Goal: Task Accomplishment & Management: Manage account settings

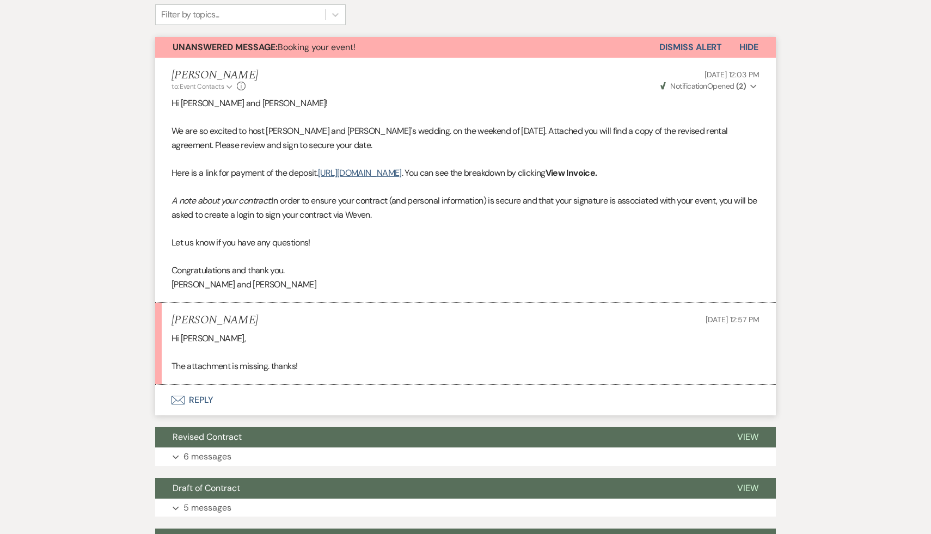
scroll to position [362, 0]
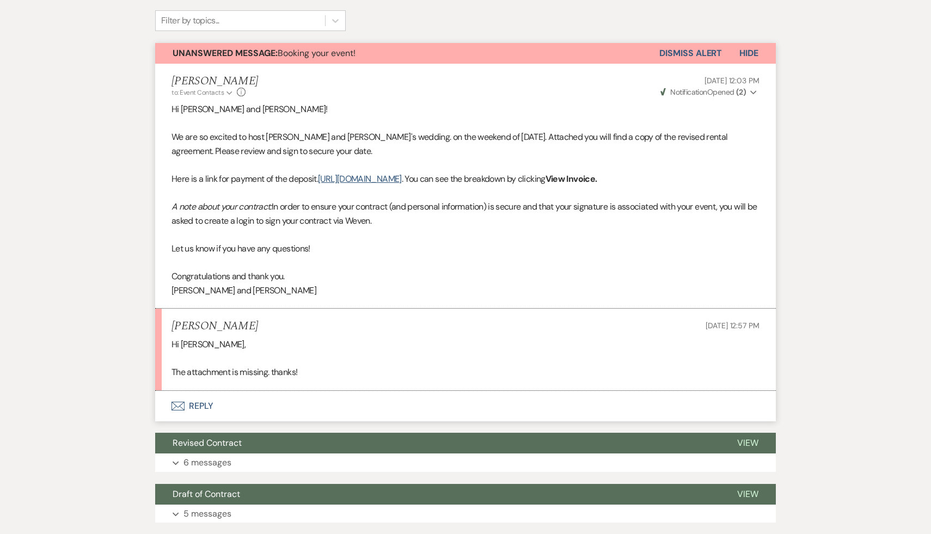
click at [210, 419] on button "Envelope Reply" at bounding box center [465, 406] width 621 height 30
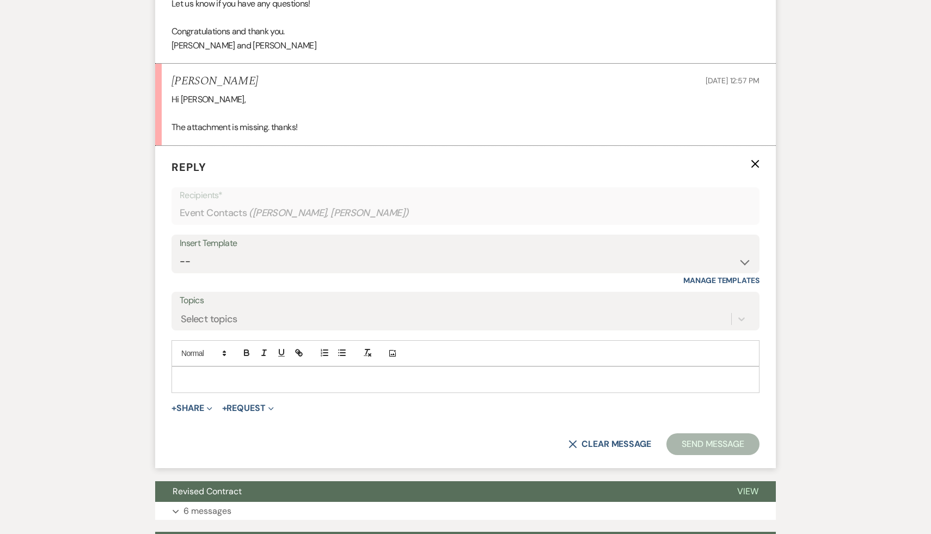
scroll to position [619, 0]
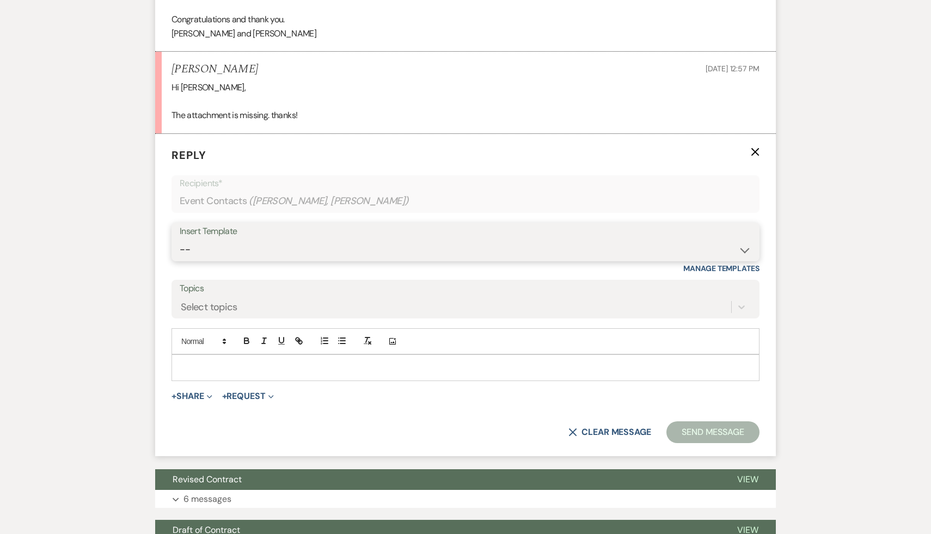
click at [743, 260] on select "-- Weven Planning Portal Introduction (Booked Events) Initial Inquiry Response …" at bounding box center [466, 249] width 572 height 21
click at [193, 401] on button "+ Share Expand" at bounding box center [191, 396] width 41 height 9
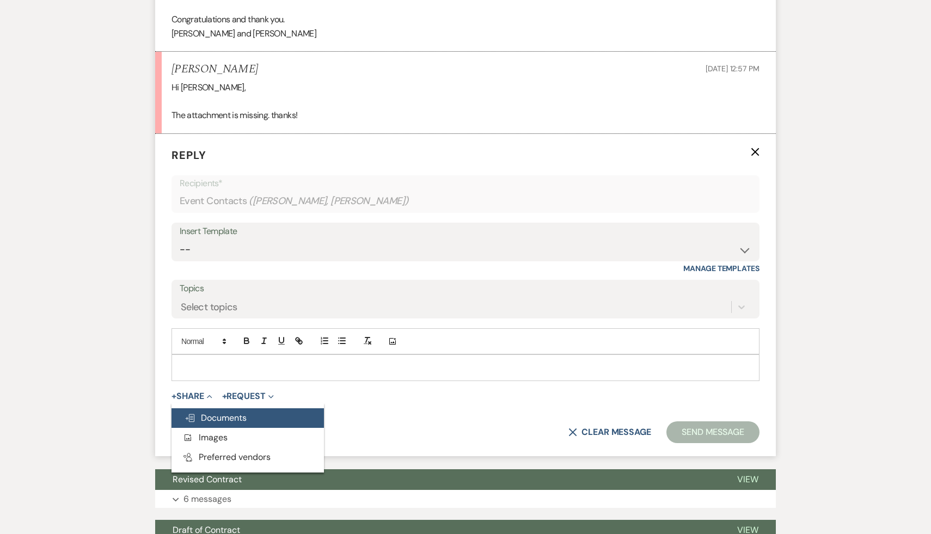
click at [218, 428] on button "Doc Upload Documents" at bounding box center [247, 418] width 152 height 20
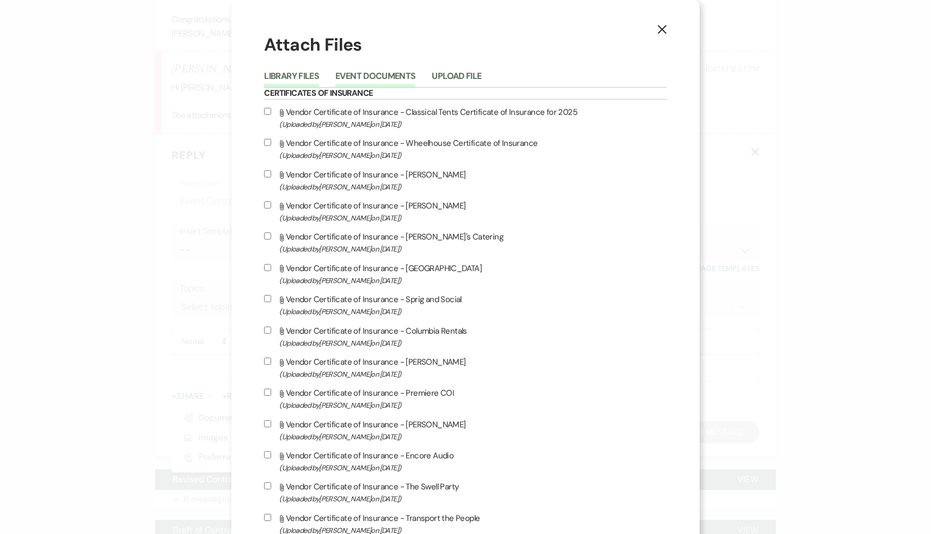
click at [415, 74] on button "Event Documents" at bounding box center [375, 79] width 80 height 15
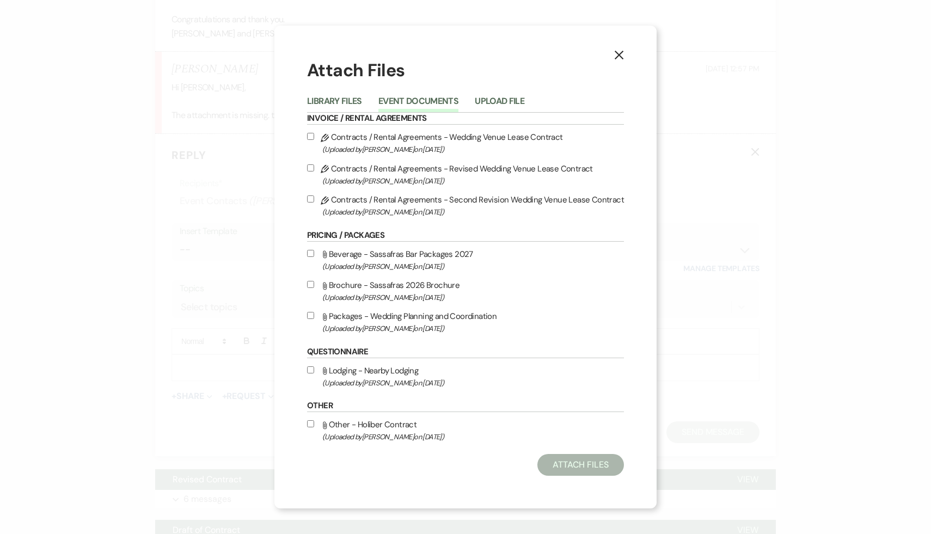
click at [311, 201] on input "Pencil Contracts / Rental Agreements - Second Revision Wedding Venue Lease Cont…" at bounding box center [310, 198] width 7 height 7
checkbox input "true"
click at [582, 464] on button "Attach Files" at bounding box center [580, 465] width 87 height 22
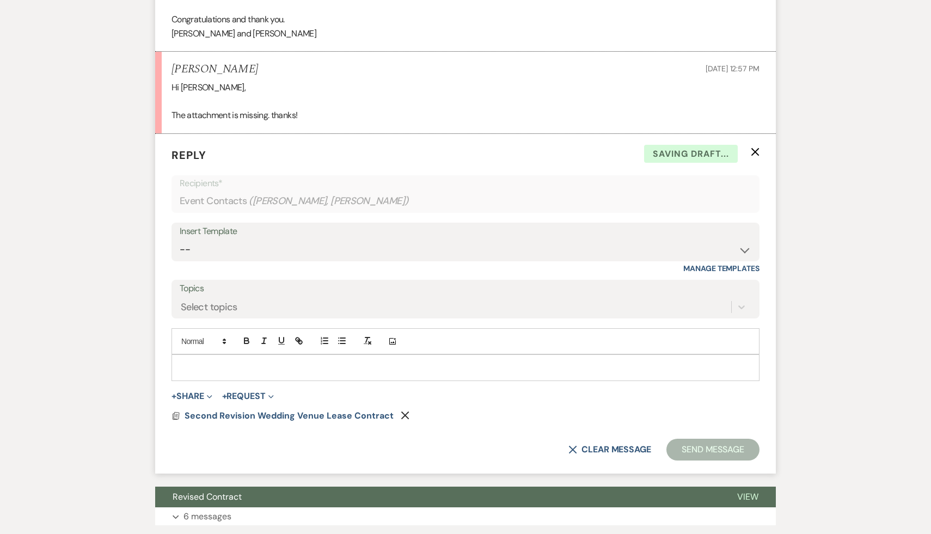
click at [263, 373] on p at bounding box center [465, 367] width 570 height 12
click at [721, 460] on button "Send Message" at bounding box center [712, 450] width 93 height 22
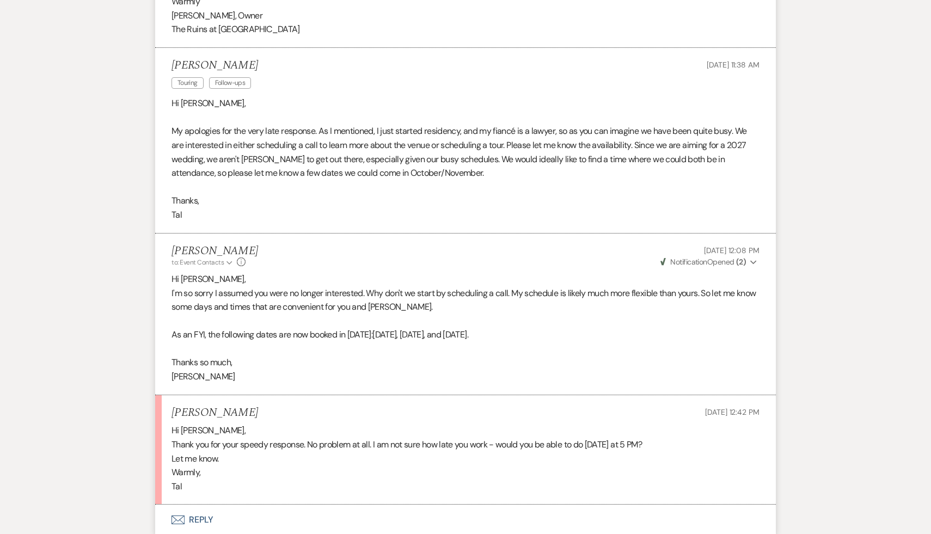
scroll to position [1929, 0]
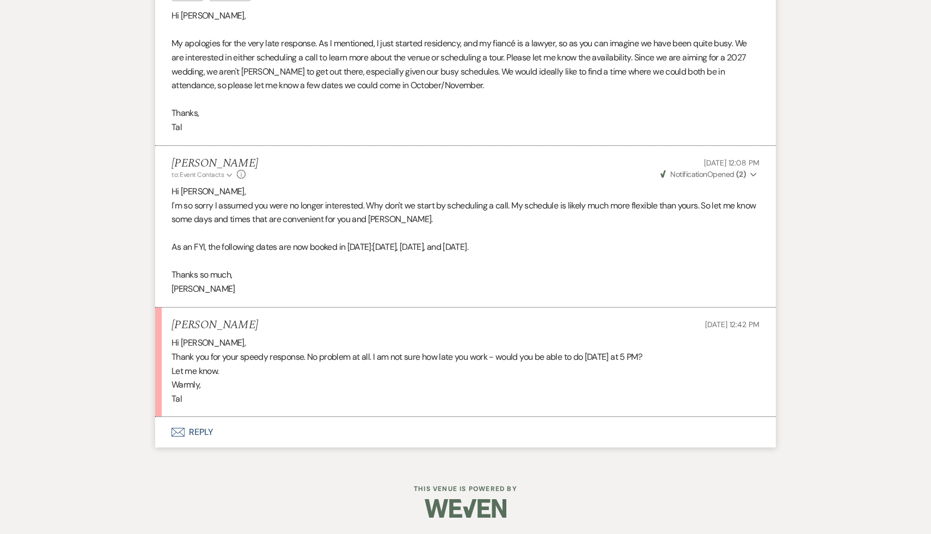
click at [202, 429] on button "Envelope Reply" at bounding box center [465, 432] width 621 height 30
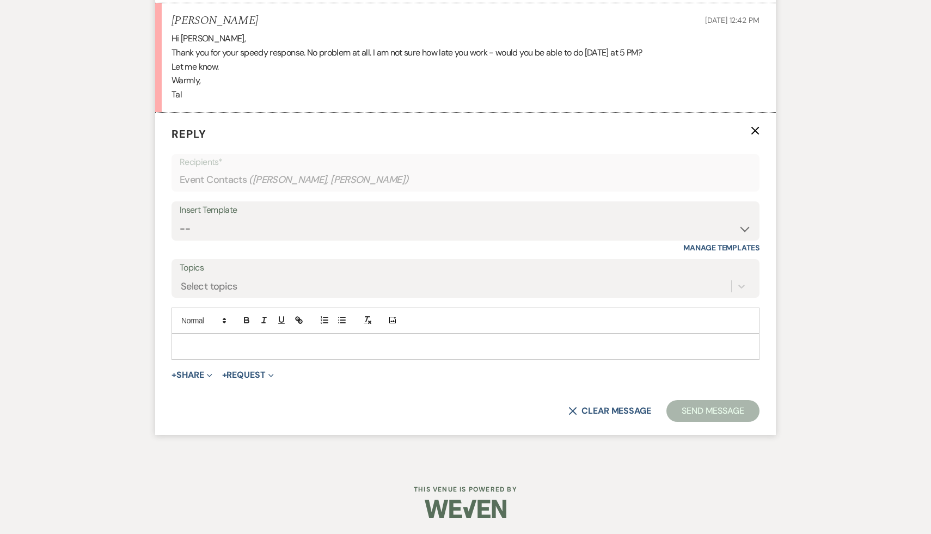
scroll to position [2233, 0]
click at [263, 345] on p at bounding box center [465, 347] width 570 height 12
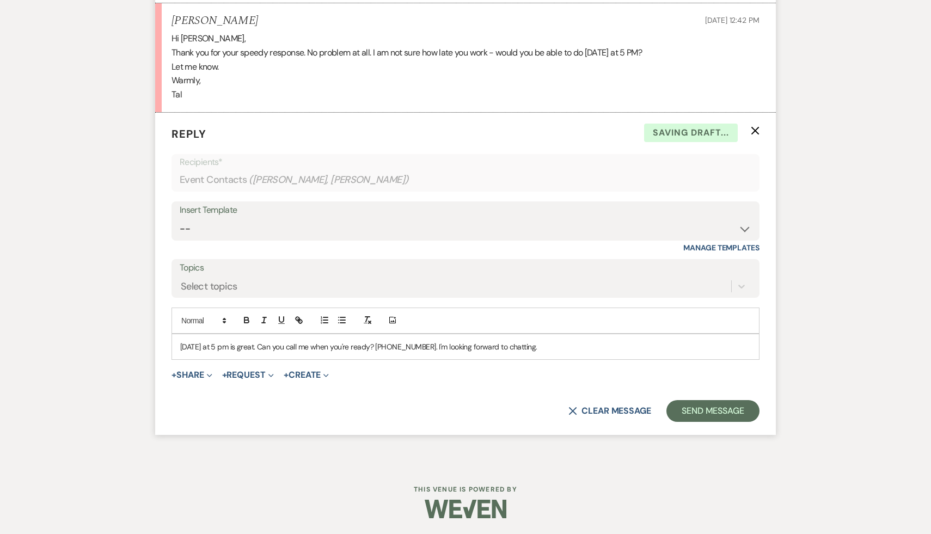
click at [383, 345] on p "Thursday at 5 pm is great. Can you call me when you're ready? 617-990-4359. I'm…" at bounding box center [465, 347] width 570 height 12
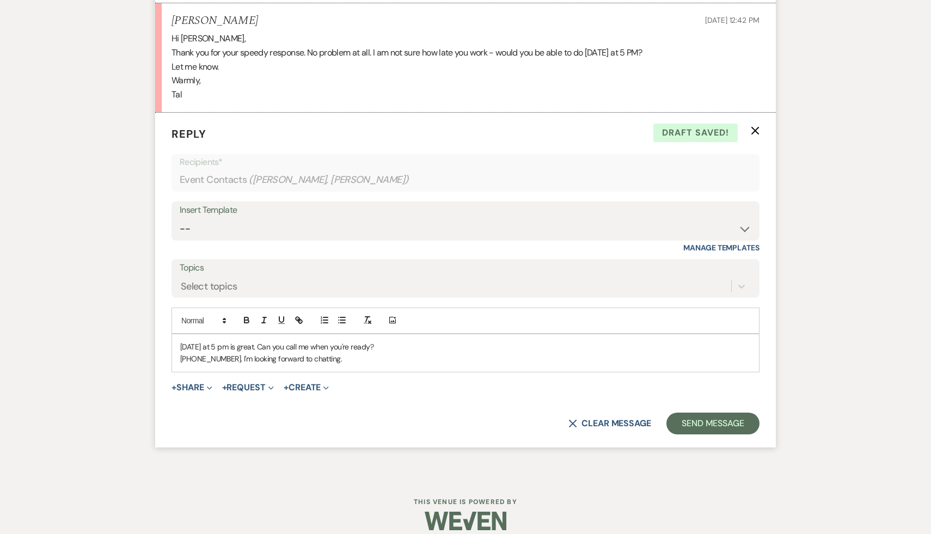
click at [231, 358] on p "617-990-4359. I'm looking forward to chatting." at bounding box center [465, 359] width 570 height 12
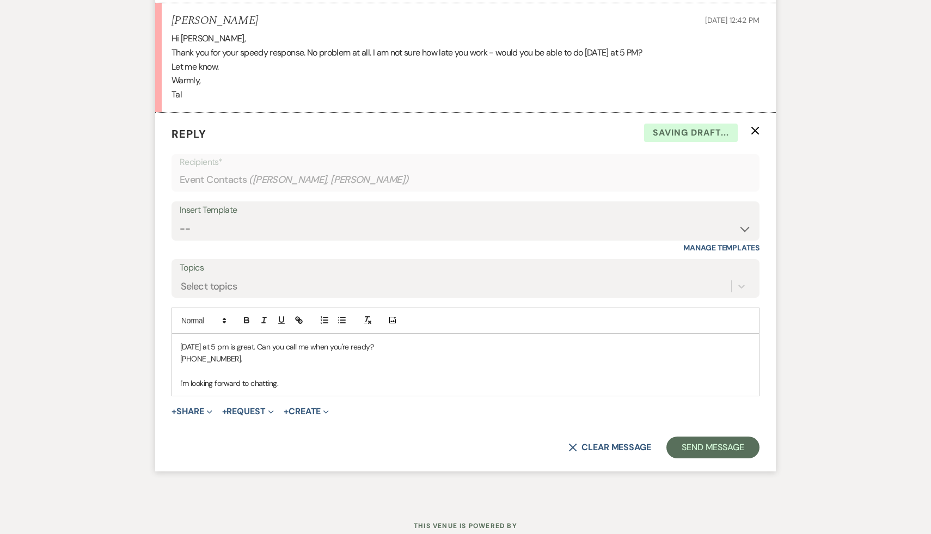
click at [304, 383] on p "I'm looking forward to chatting." at bounding box center [465, 383] width 570 height 12
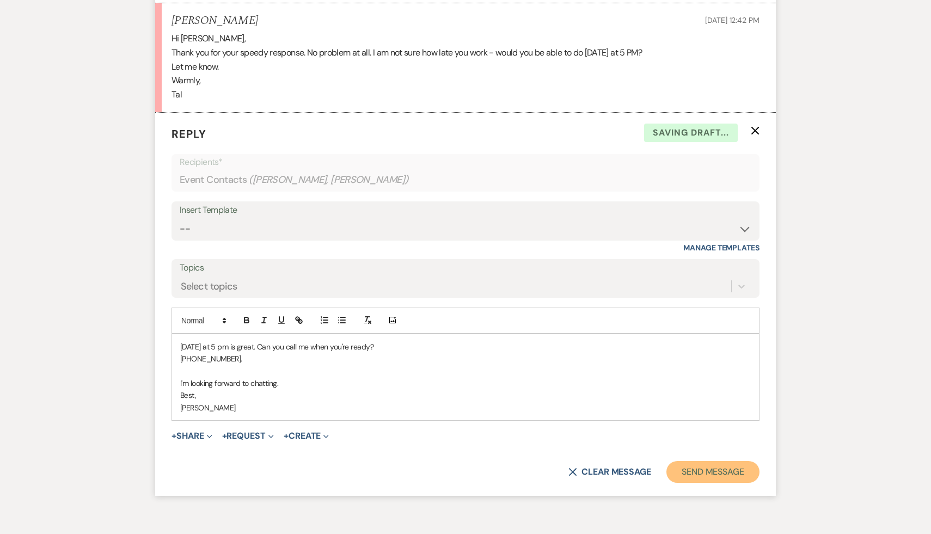
click at [681, 470] on button "Send Message" at bounding box center [712, 472] width 93 height 22
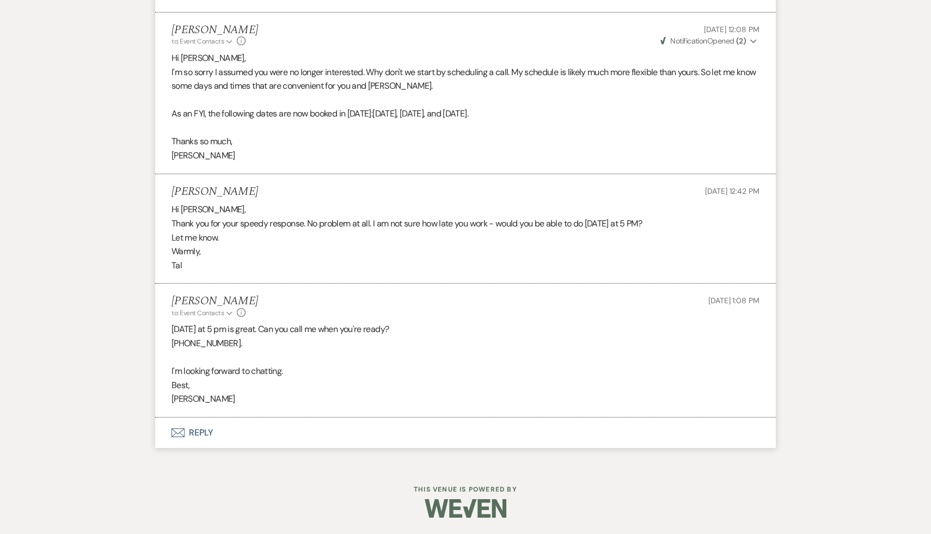
scroll to position [2062, 0]
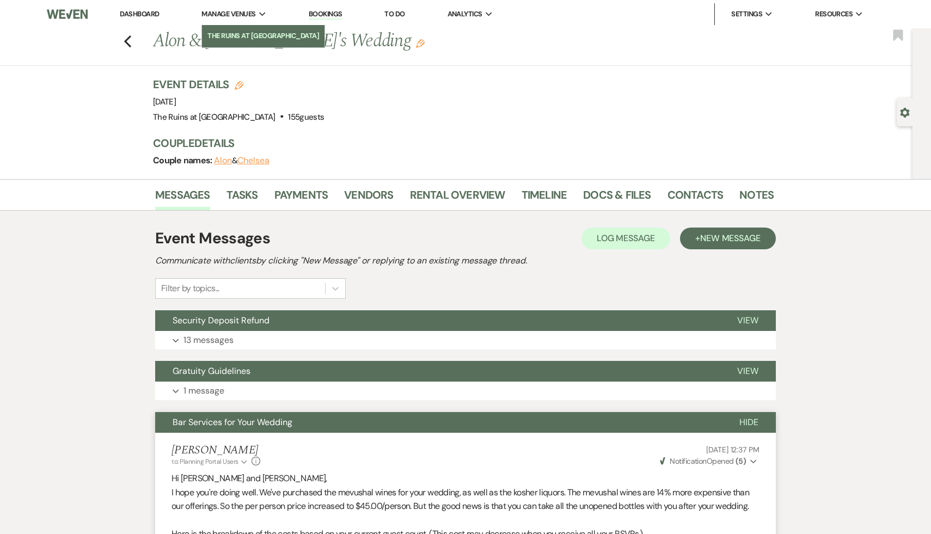
click at [238, 34] on li "The Ruins at [GEOGRAPHIC_DATA]" at bounding box center [263, 35] width 112 height 11
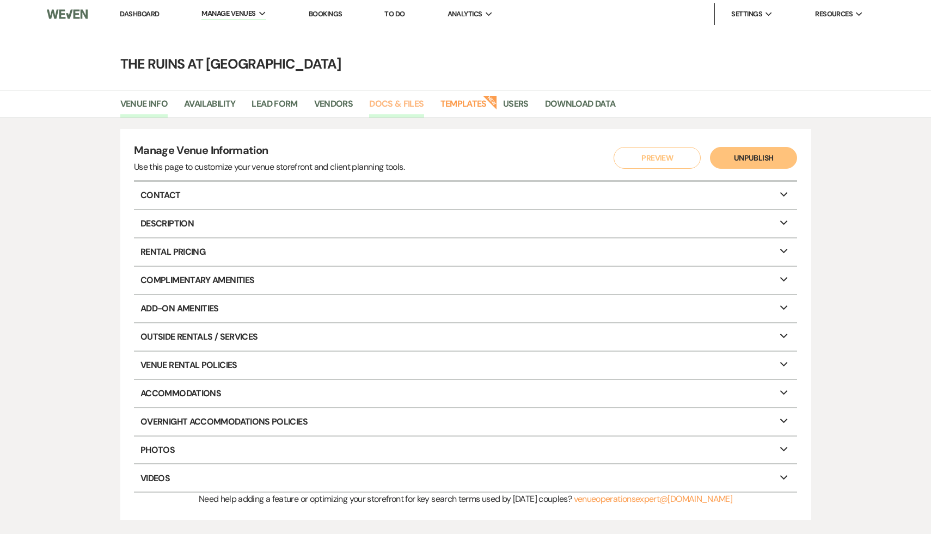
click at [400, 103] on link "Docs & Files" at bounding box center [396, 107] width 54 height 21
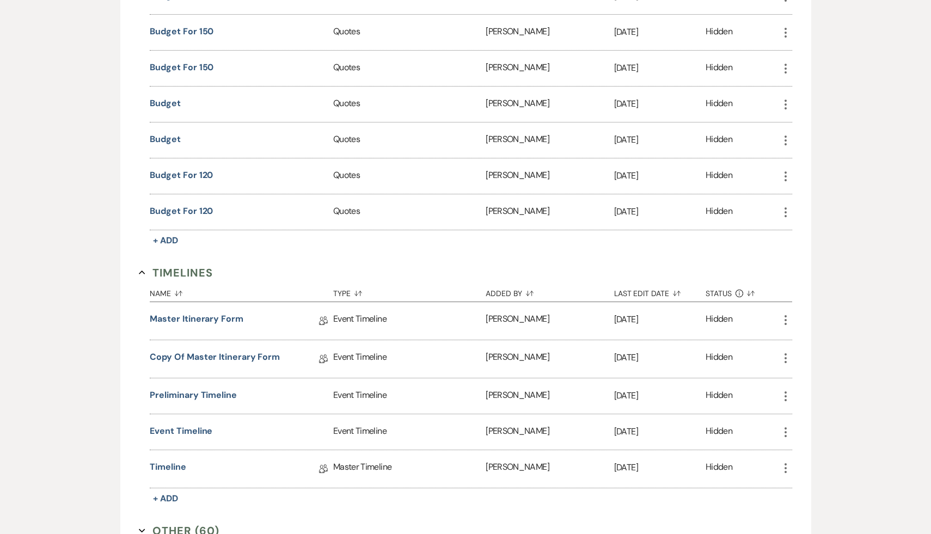
scroll to position [4682, 0]
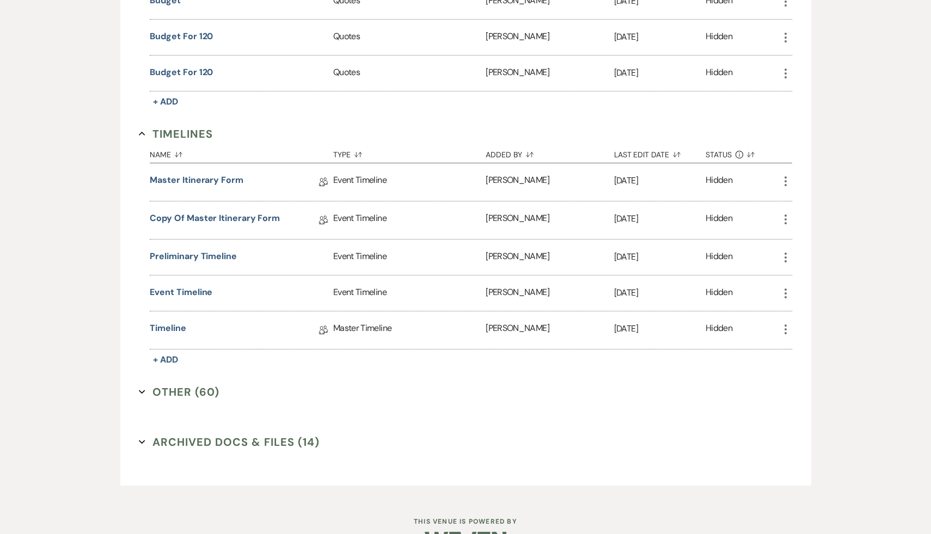
click at [168, 384] on button "Other (60) Expand" at bounding box center [179, 392] width 81 height 16
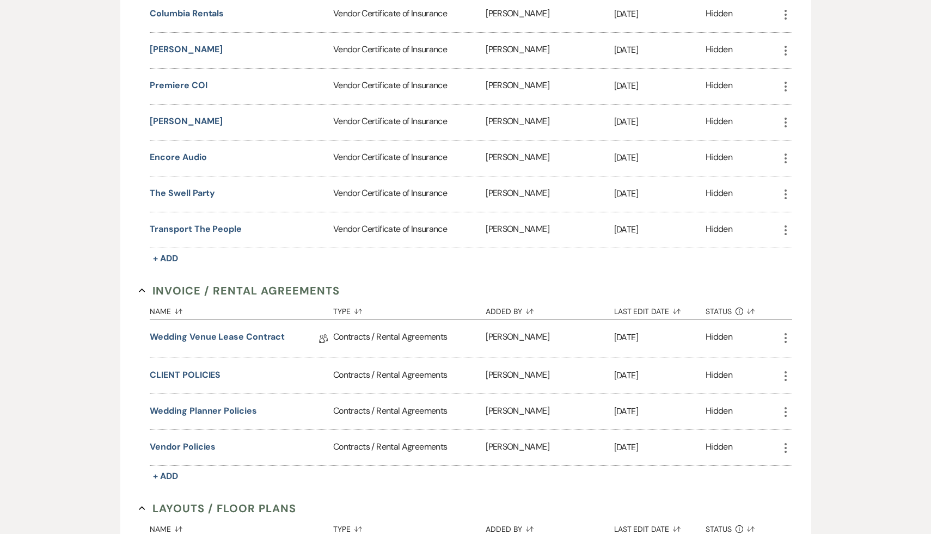
scroll to position [528, 0]
click at [233, 403] on button "Wedding Planner Policies" at bounding box center [203, 409] width 107 height 13
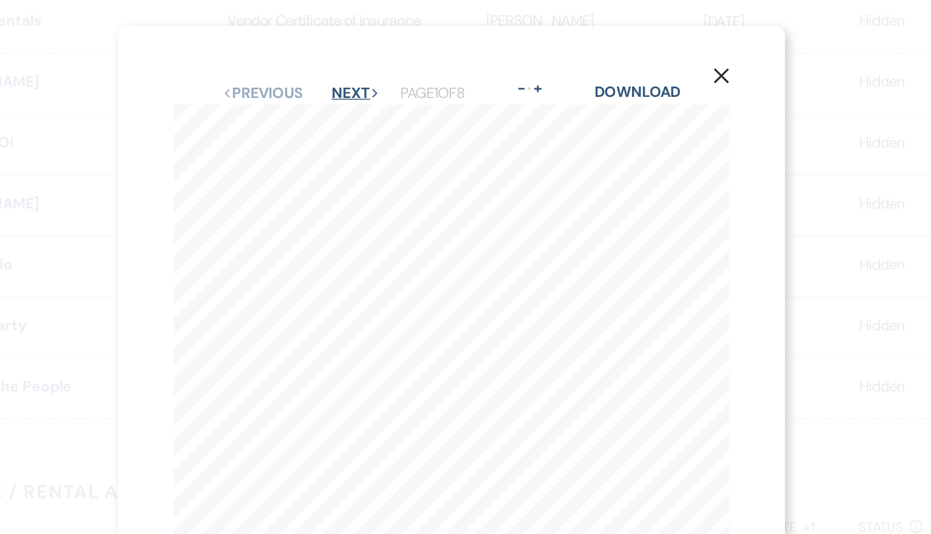
click at [407, 55] on button "Next Next" at bounding box center [409, 55] width 28 height 9
click at [408, 53] on button "Next Next" at bounding box center [408, 55] width 28 height 9
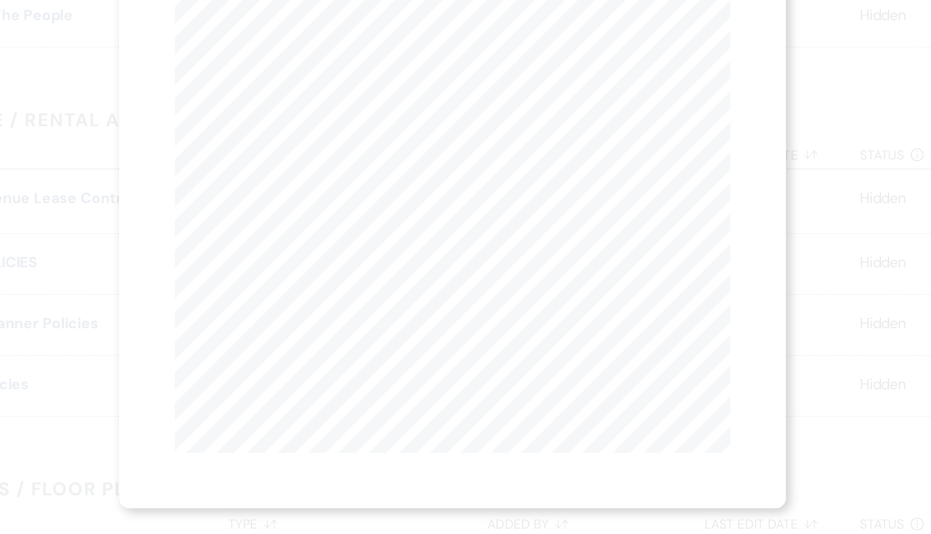
click at [382, 494] on div "X Previous Previous Next Next Page 3 of 8 - Zoom + Download III. Working with V…" at bounding box center [465, 267] width 393 height 504
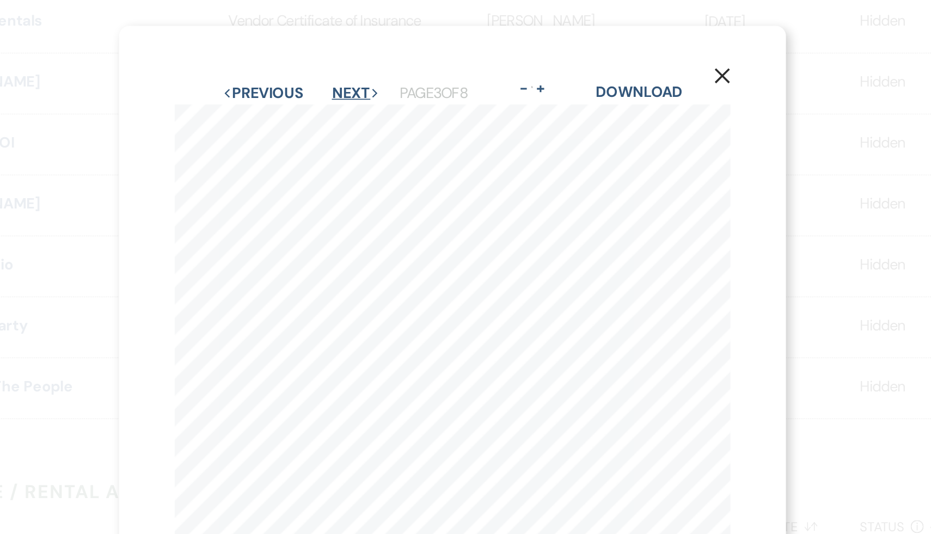
click at [405, 53] on button "Next Next" at bounding box center [408, 55] width 28 height 9
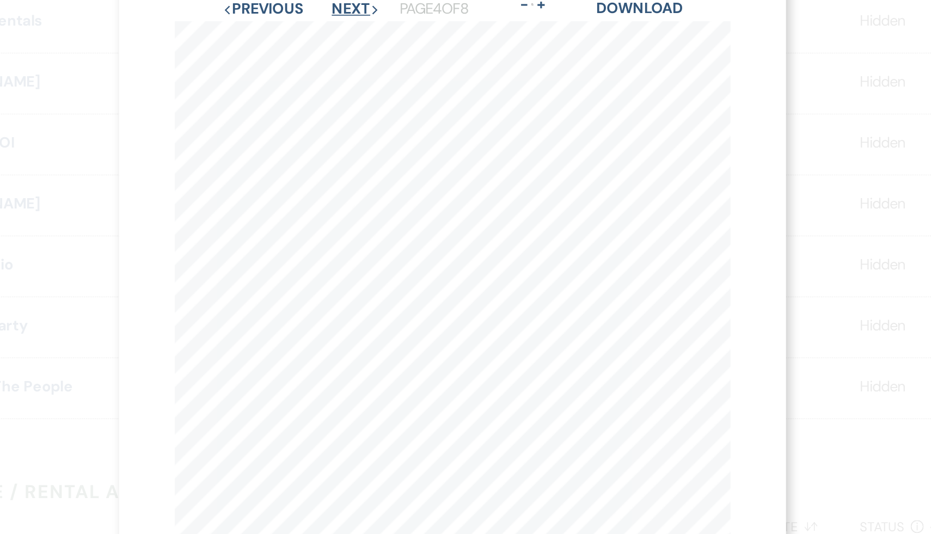
scroll to position [35, 0]
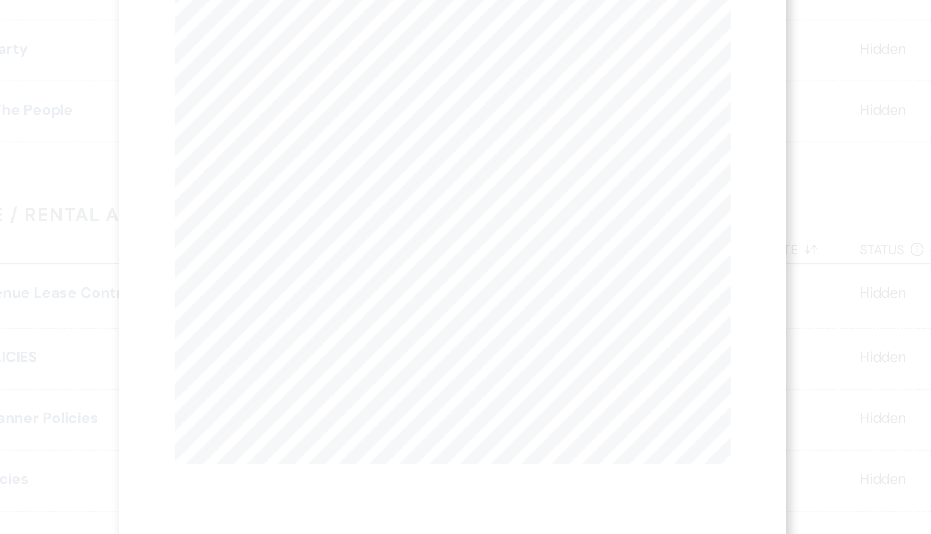
click at [431, 445] on div at bounding box center [466, 469] width 328 height 65
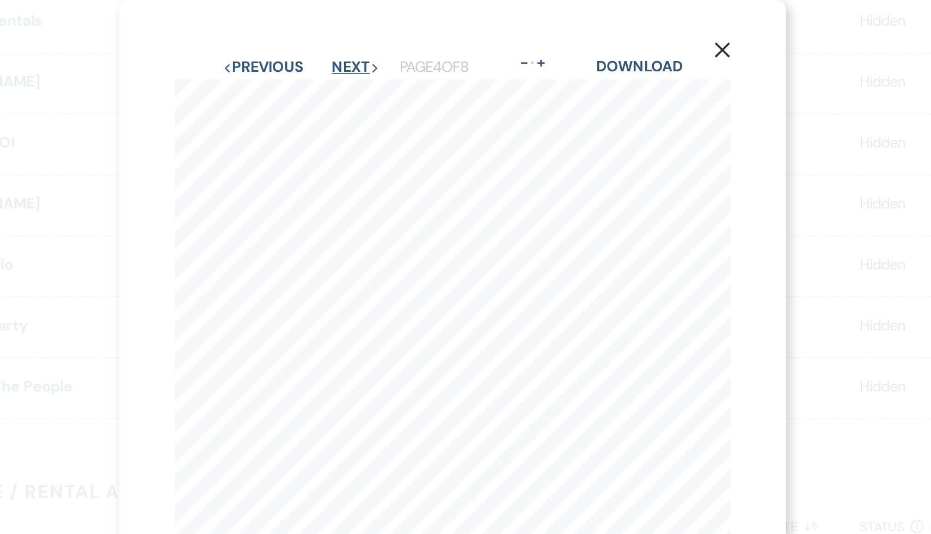
click at [409, 41] on button "Next Next" at bounding box center [408, 39] width 28 height 9
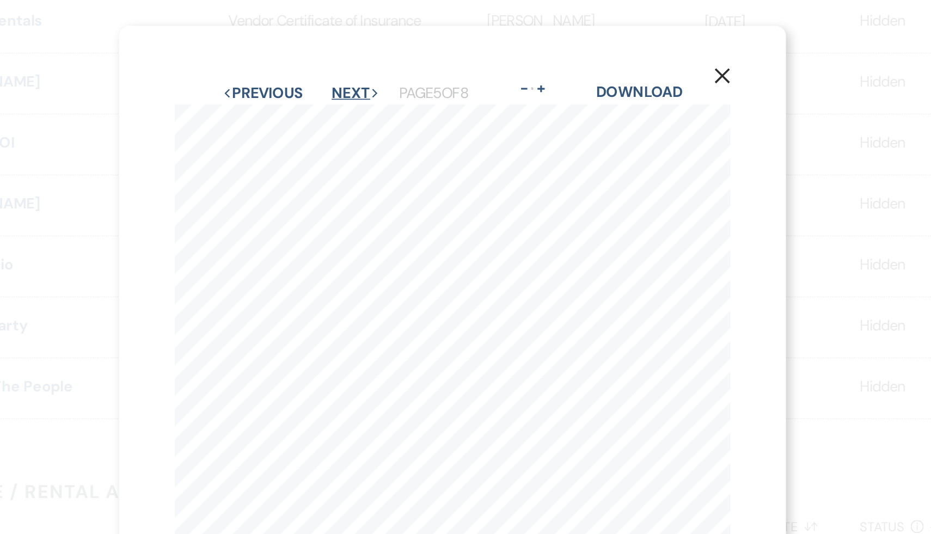
click at [404, 53] on button "Next Next" at bounding box center [408, 55] width 28 height 9
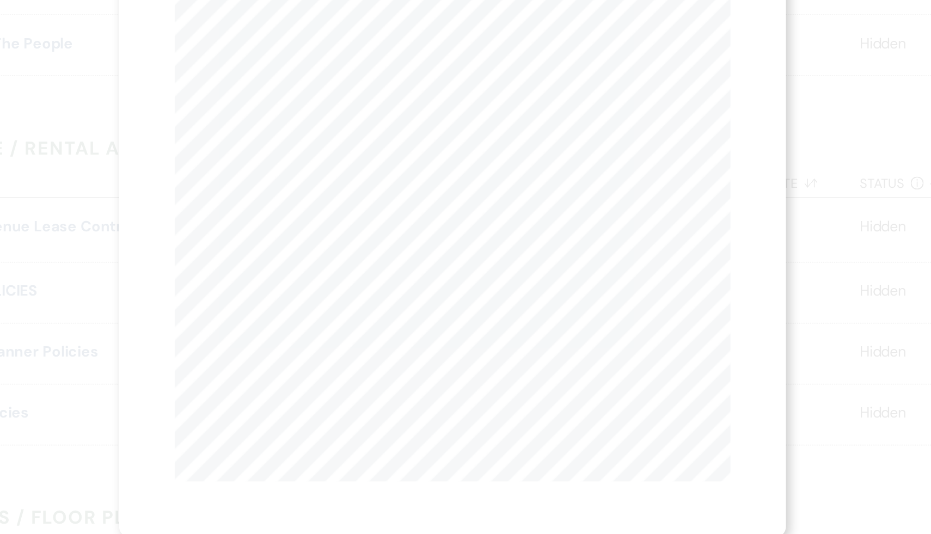
click at [330, 487] on div "X Previous Previous Next Next Page 6 of 8 - Zoom + Download VII. Alcohol A l co…" at bounding box center [465, 267] width 393 height 504
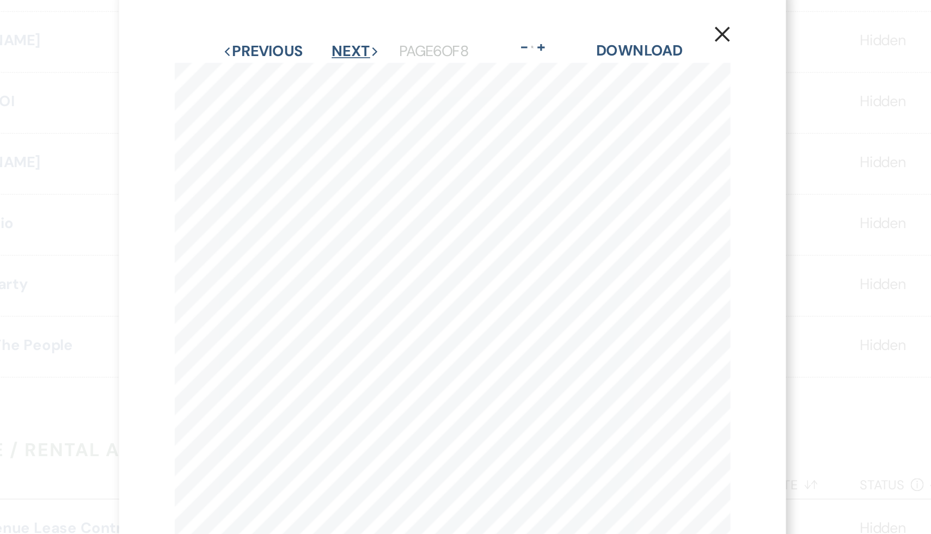
click at [410, 56] on button "Next Next" at bounding box center [408, 55] width 28 height 9
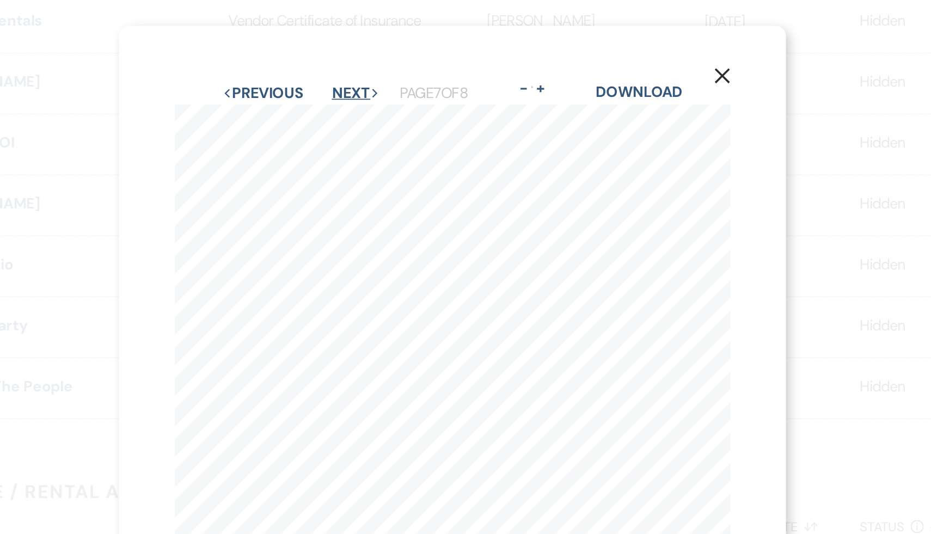
click at [404, 51] on button "Next Next" at bounding box center [408, 55] width 28 height 9
click at [404, 54] on button "Next Next" at bounding box center [408, 55] width 28 height 9
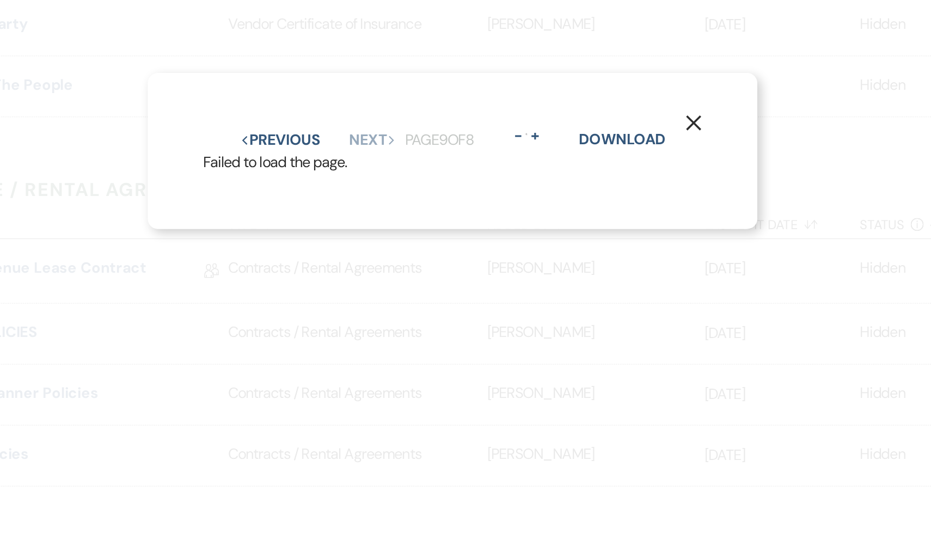
click at [607, 251] on use "button" at bounding box center [607, 250] width 9 height 9
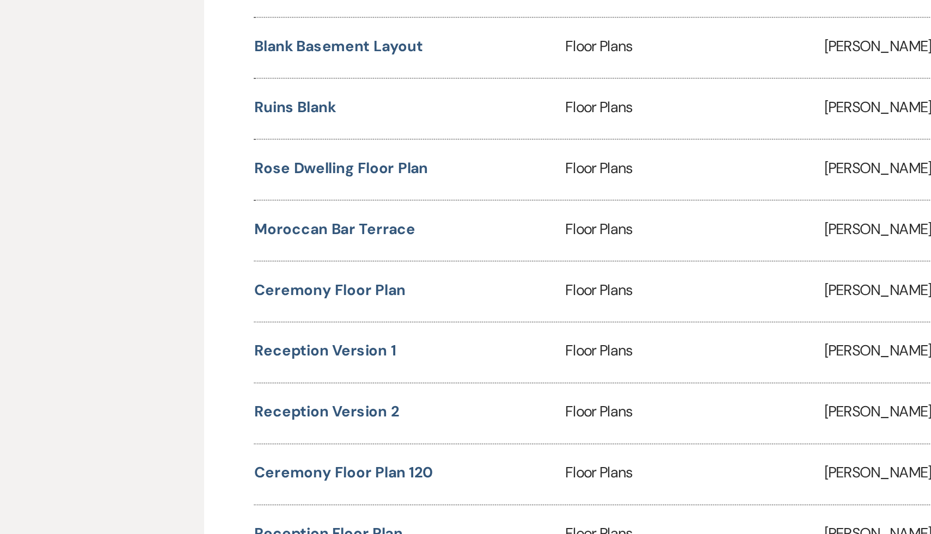
scroll to position [1090, 0]
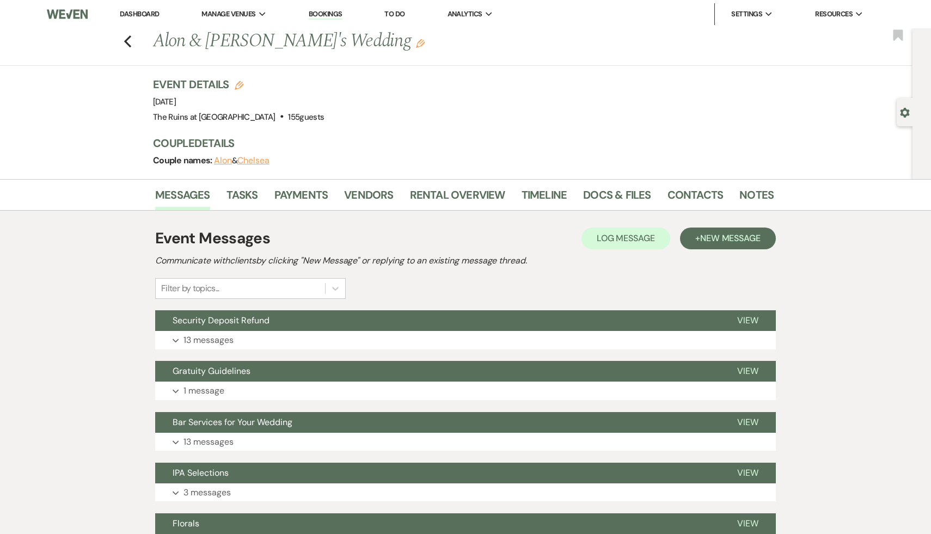
click at [140, 13] on link "Dashboard" at bounding box center [139, 13] width 39 height 9
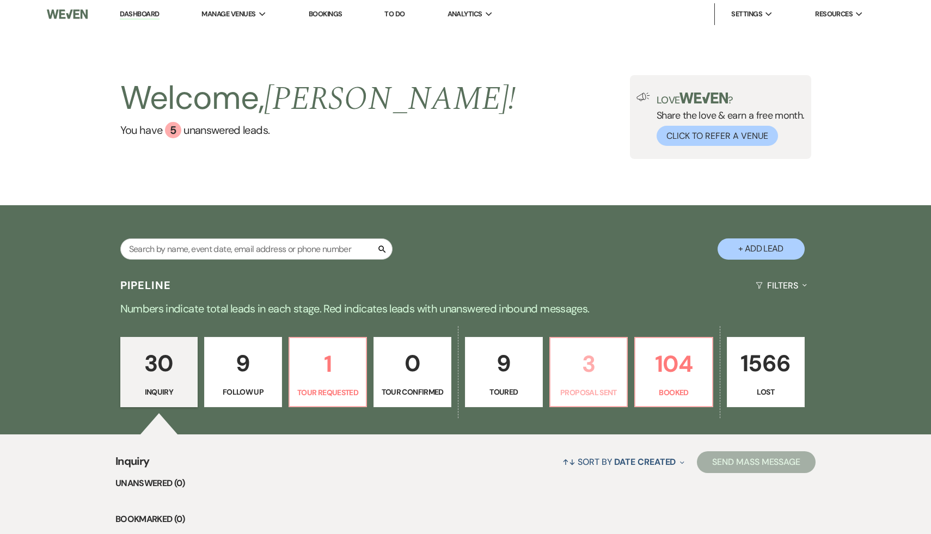
click at [589, 379] on p "3" at bounding box center [589, 364] width 64 height 36
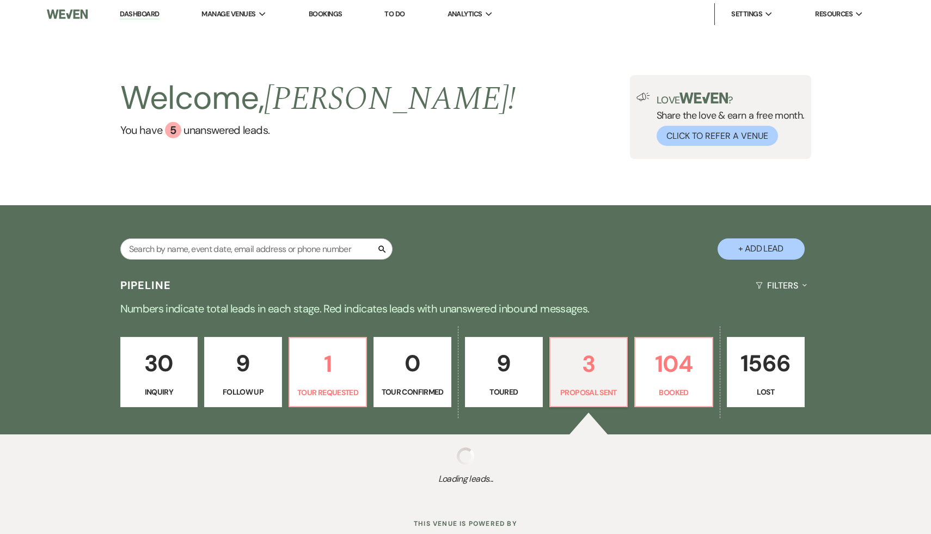
select select "6"
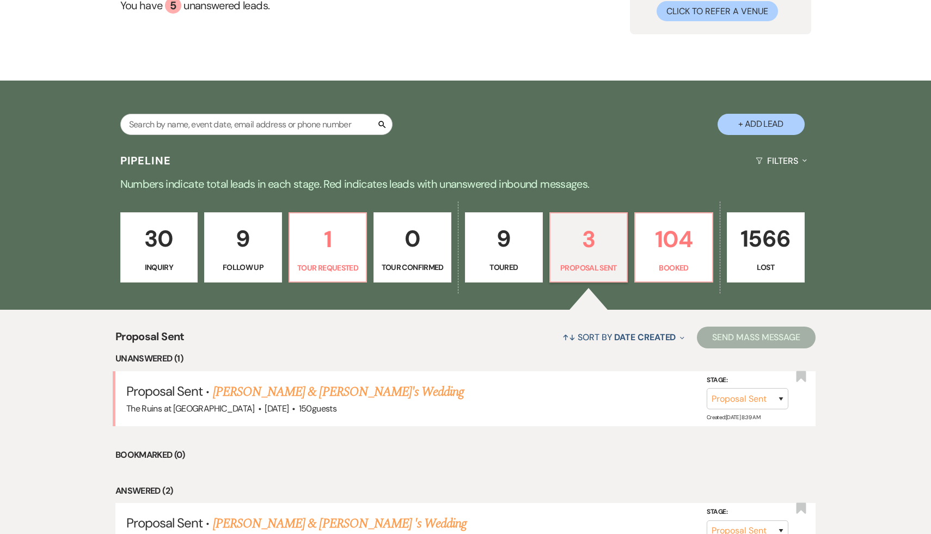
scroll to position [217, 0]
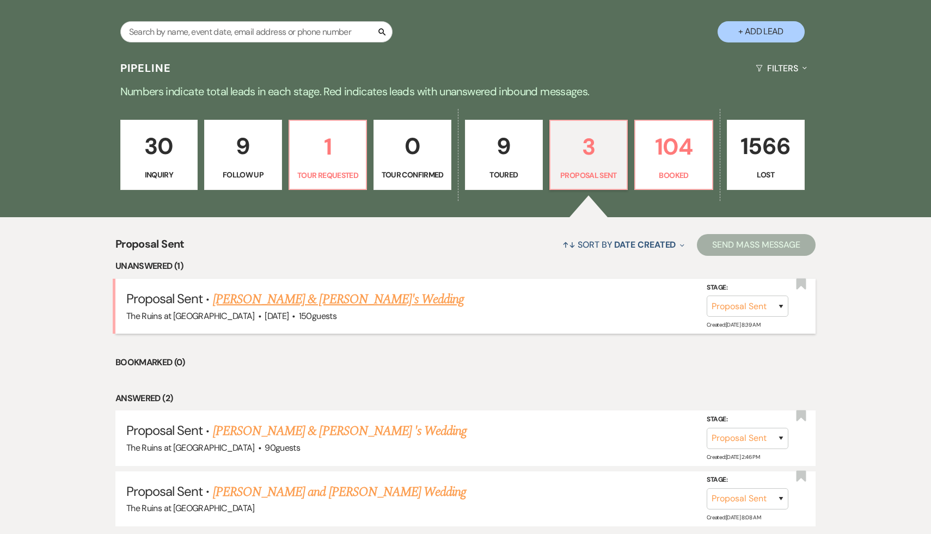
click at [287, 300] on link "Kate & Will's Wedding" at bounding box center [338, 300] width 251 height 20
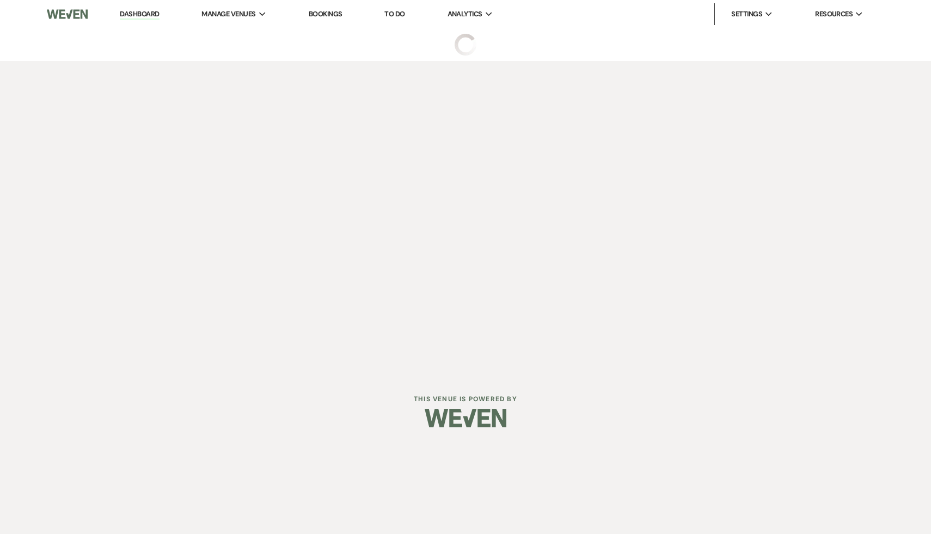
select select "6"
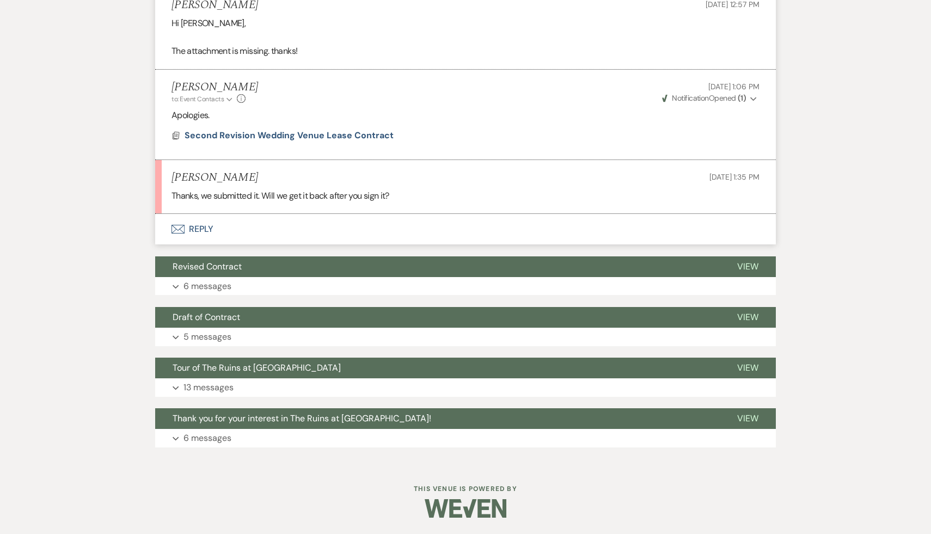
scroll to position [697, 0]
click at [200, 229] on button "Envelope Reply" at bounding box center [465, 229] width 621 height 30
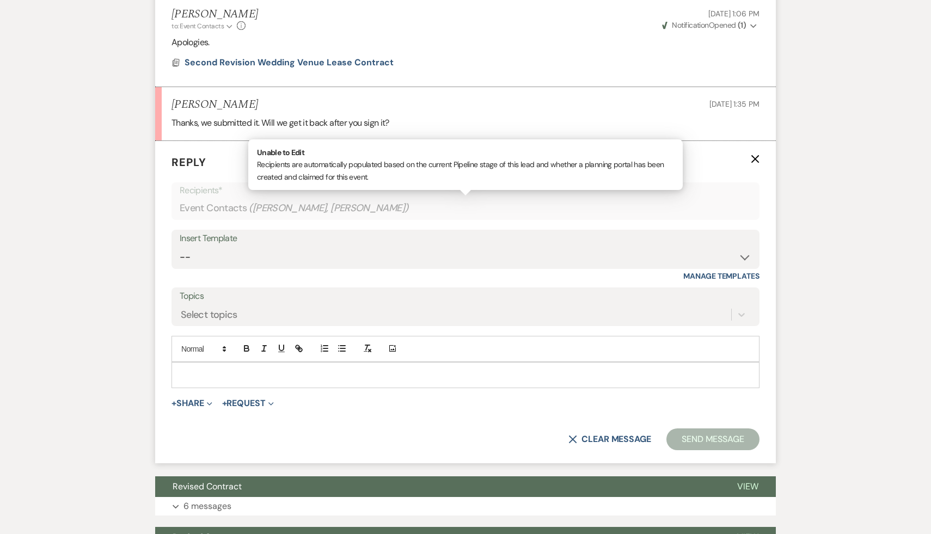
scroll to position [757, 0]
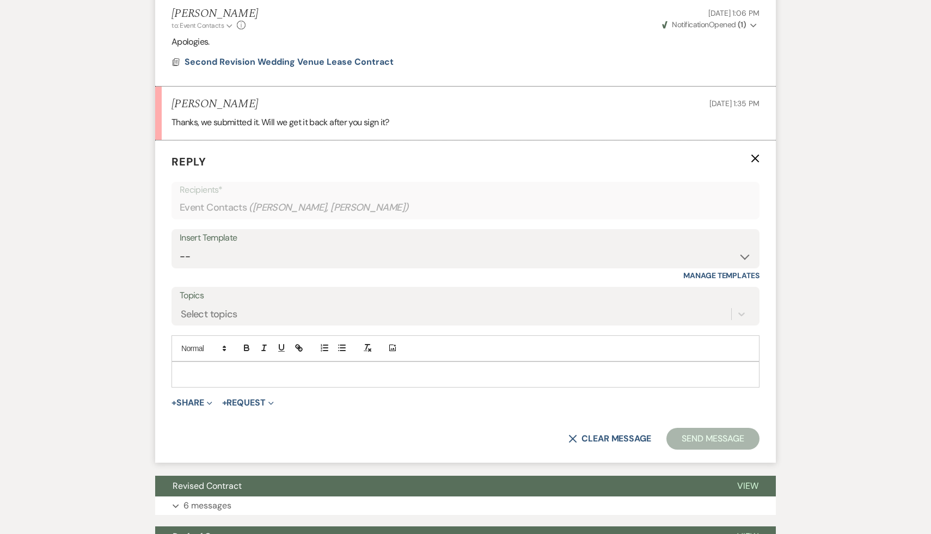
click at [232, 380] on div at bounding box center [465, 374] width 587 height 25
click at [714, 450] on button "Send Message" at bounding box center [712, 439] width 93 height 22
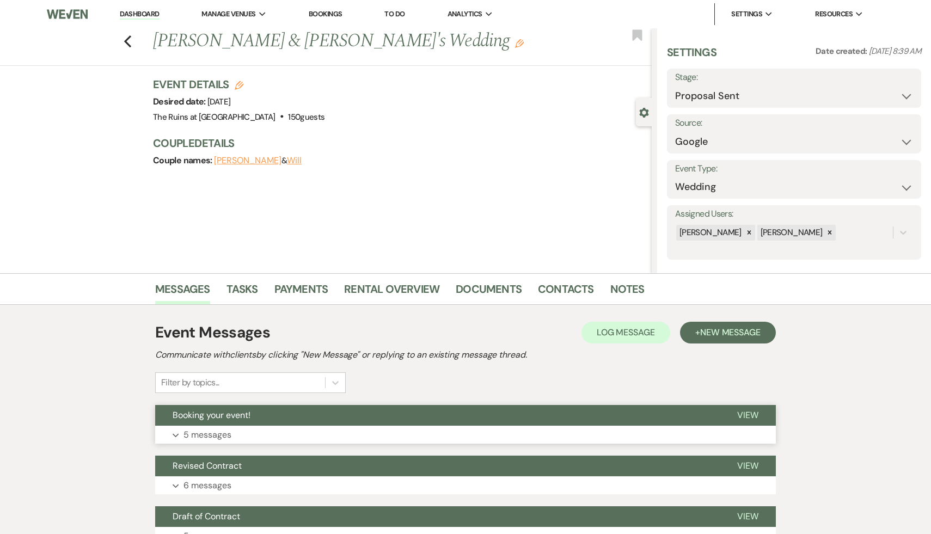
click at [231, 419] on span "Booking your event!" at bounding box center [212, 414] width 78 height 11
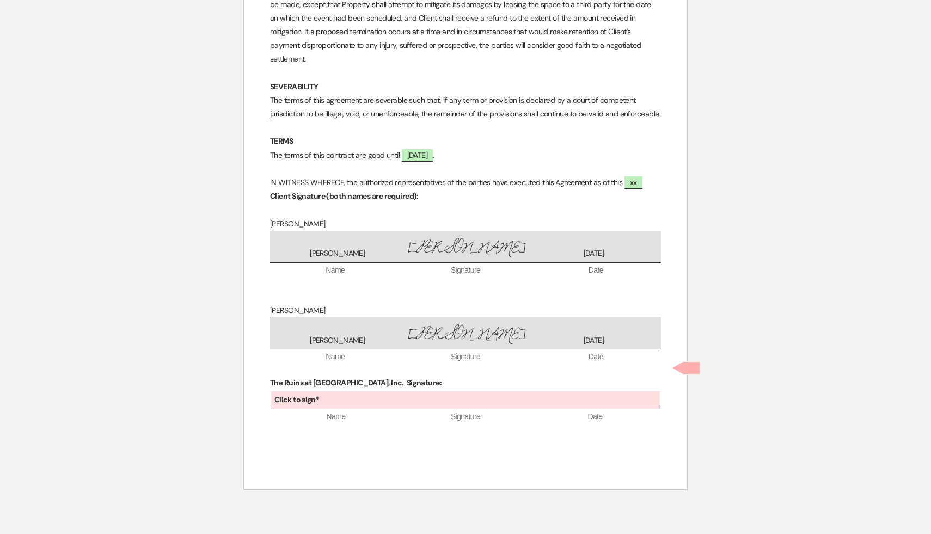
scroll to position [7115, 0]
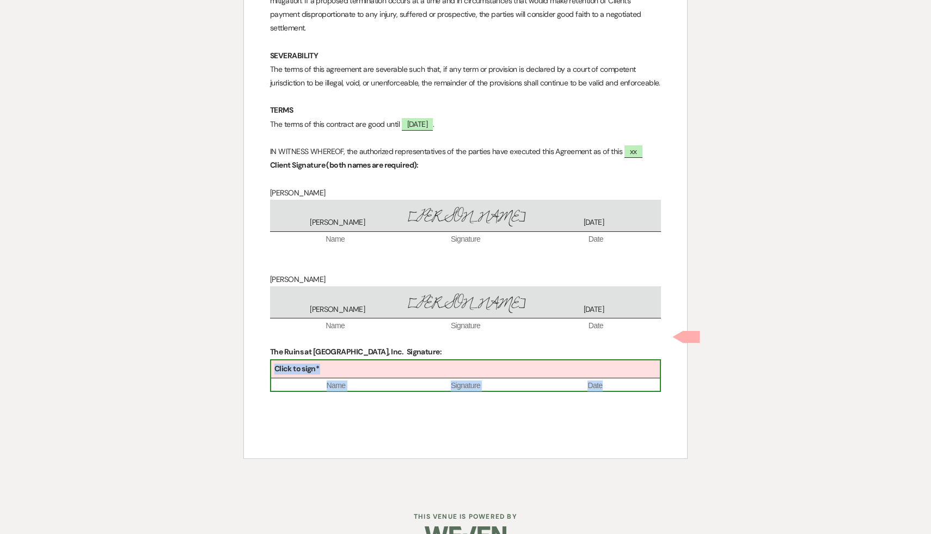
click at [371, 360] on div "Click to sign*" at bounding box center [465, 369] width 389 height 18
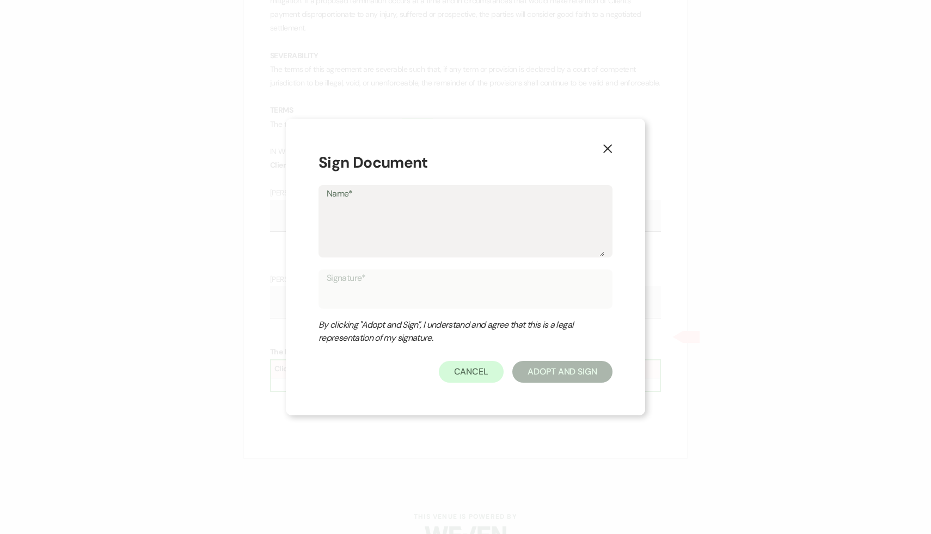
type textarea "C"
type input "C"
type textarea "Ca"
type input "Ca"
type textarea "Car"
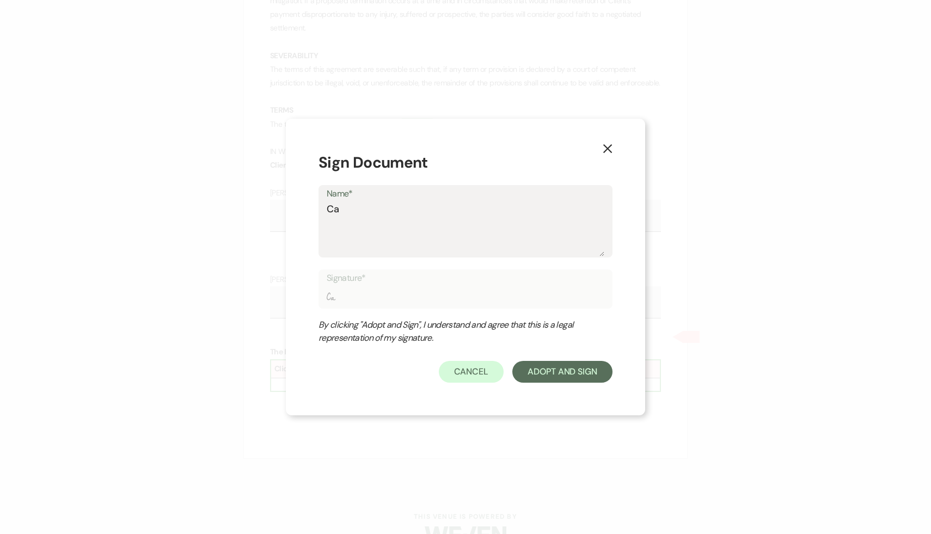
type input "Car"
type textarea "Caro"
type input "Caro"
type textarea "[PERSON_NAME]"
type input "[PERSON_NAME]"
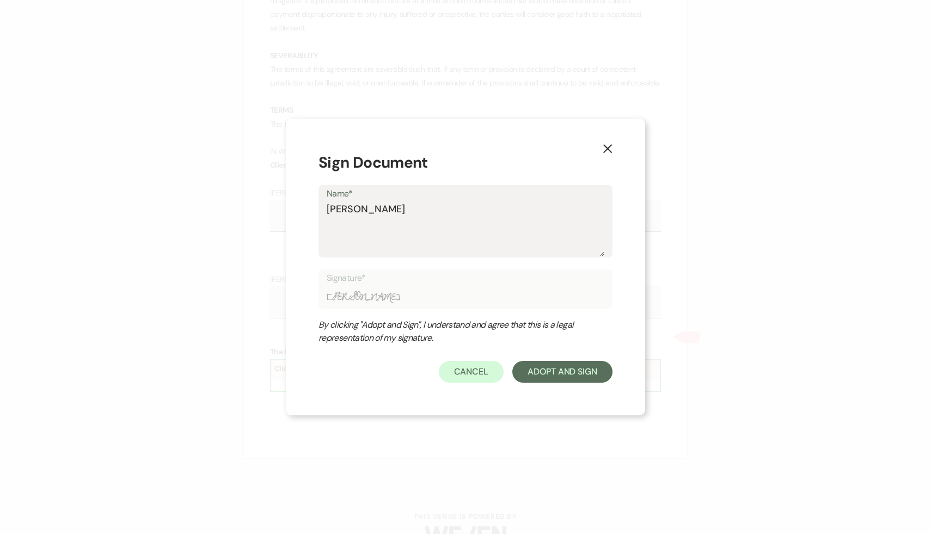
type textarea "[PERSON_NAME]"
type input "[PERSON_NAME]"
type textarea "Carol R"
type input "Carol R"
type textarea "Carol Re"
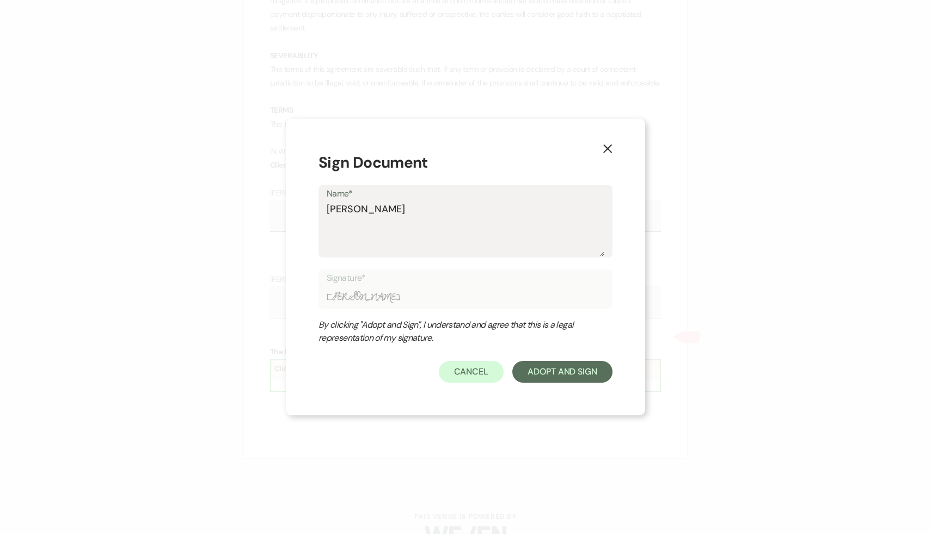
type input "Carol Re"
type textarea "Carol Rei"
type input "Carol Rei"
type textarea "Carol Reic"
type input "Carol Reic"
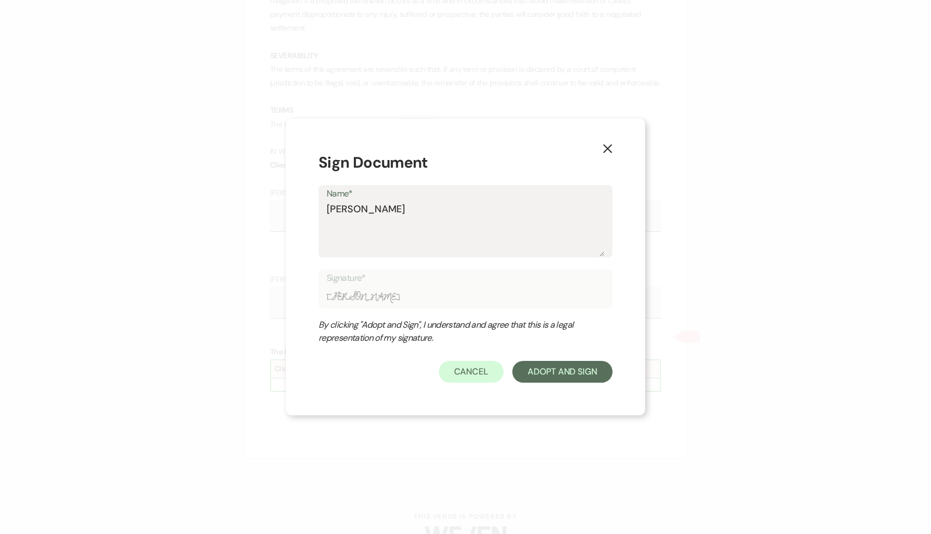
type textarea "Carol Reich"
type input "Carol Reich"
type textarea "Carol Reiche"
type input "Carol Reiche"
type textarea "Carol Reicher"
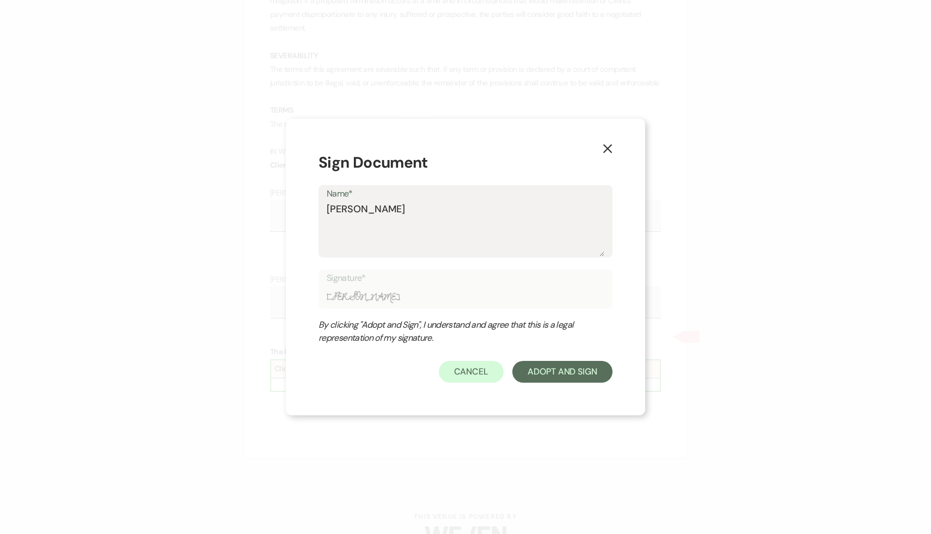
type input "Carol Reicher"
type textarea "[PERSON_NAME]"
type input "[PERSON_NAME]"
type textarea "[PERSON_NAME]"
click at [310, 326] on div "X Sign Document Name* Carol Reichert Signature* Carol Reichert By clicking "Ado…" at bounding box center [465, 267] width 359 height 297
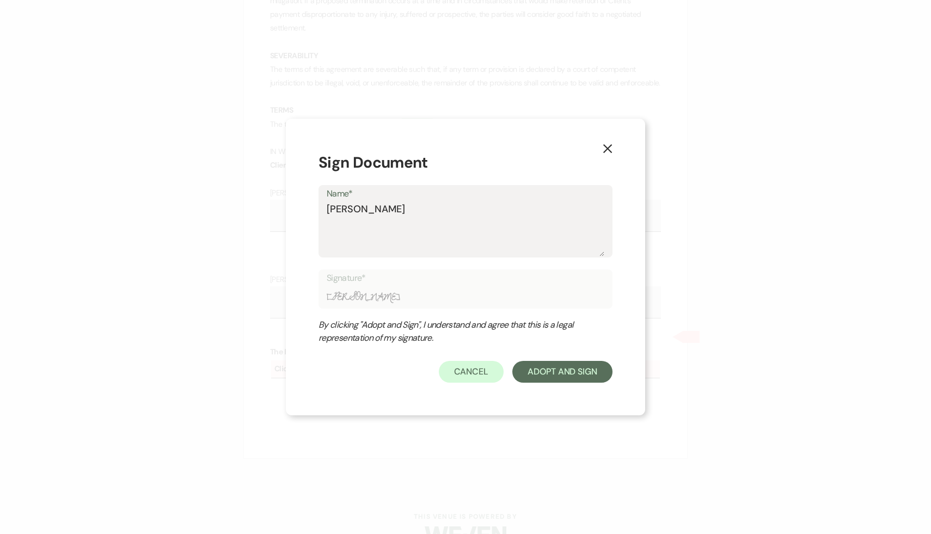
click at [336, 322] on div "By clicking "Adopt and Sign", I understand and agree that this is a legal repre…" at bounding box center [454, 331] width 272 height 26
click at [571, 372] on button "Adopt And Sign" at bounding box center [562, 372] width 100 height 22
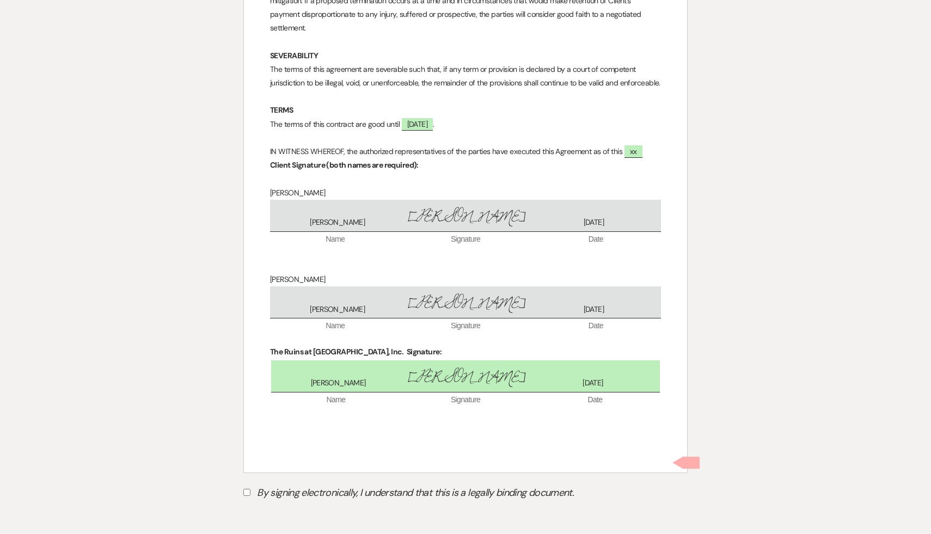
scroll to position [7161, 0]
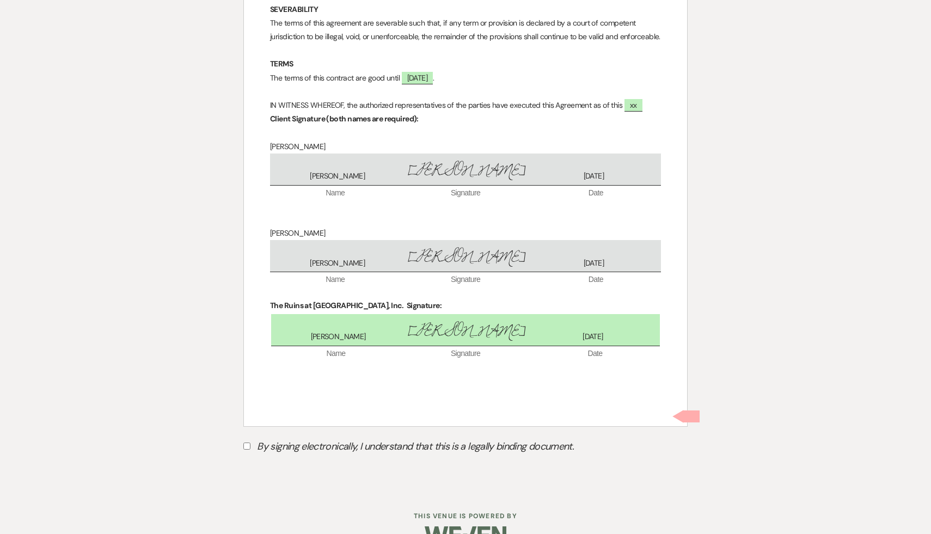
click at [247, 443] on input "By signing electronically, I understand that this is a legally binding document." at bounding box center [246, 446] width 7 height 7
checkbox input "true"
click at [278, 464] on button "Submit" at bounding box center [281, 474] width 76 height 20
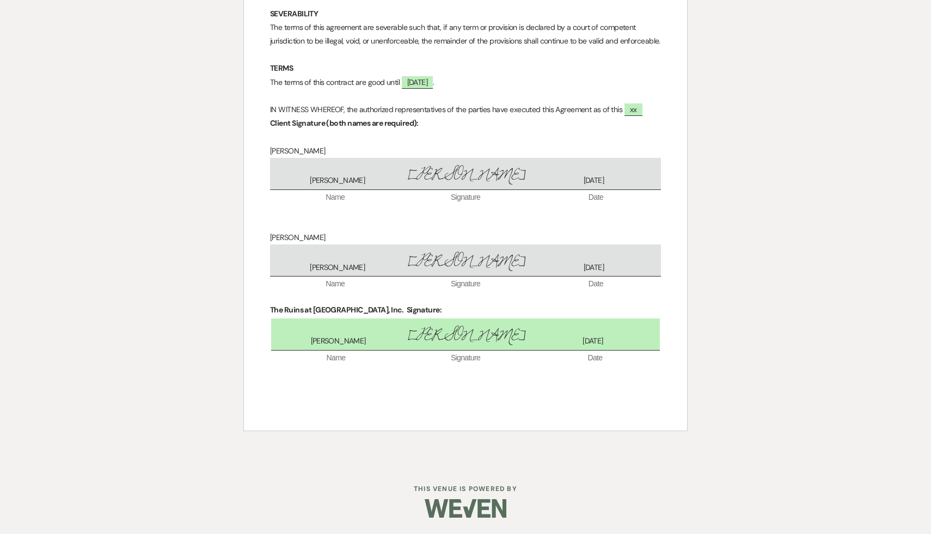
scroll to position [7129, 0]
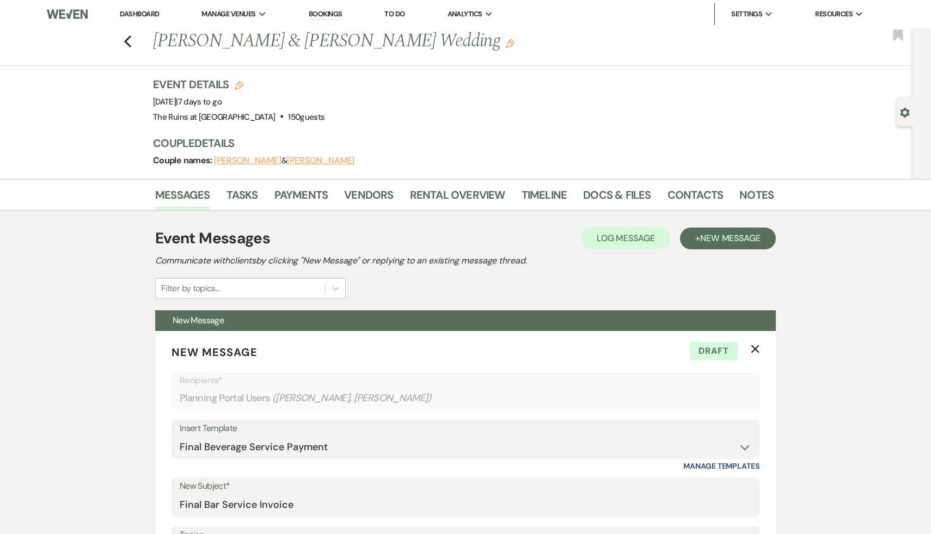
select select "6065"
click at [360, 191] on link "Vendors" at bounding box center [368, 198] width 49 height 24
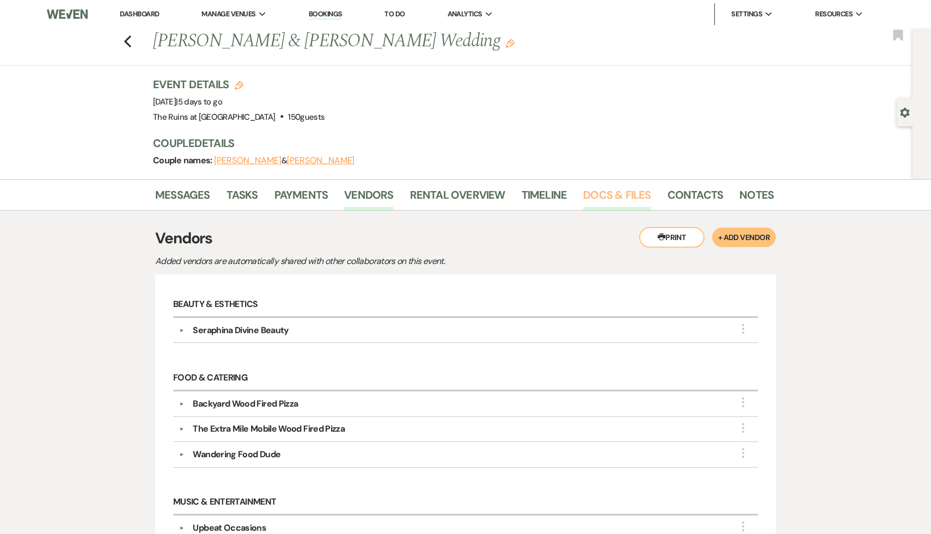
click at [622, 198] on link "Docs & Files" at bounding box center [616, 198] width 67 height 24
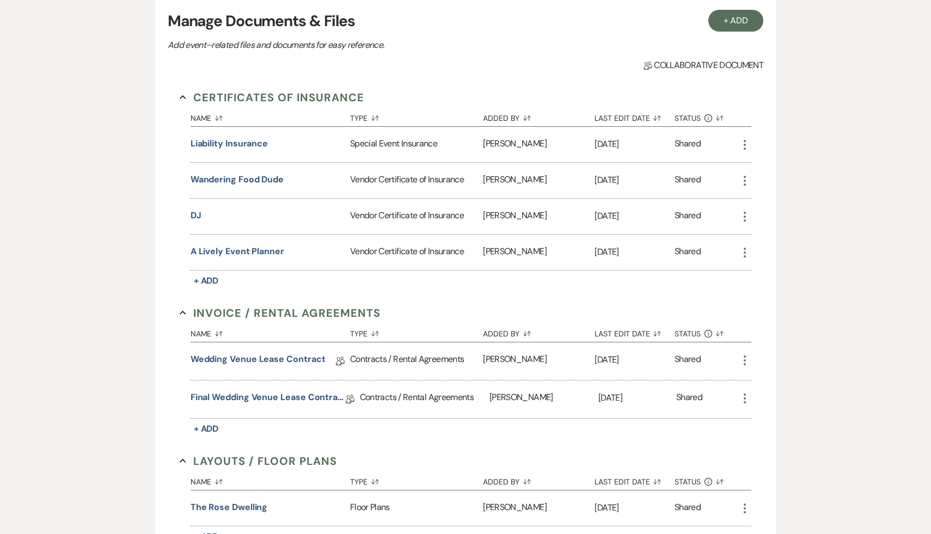
scroll to position [248, 0]
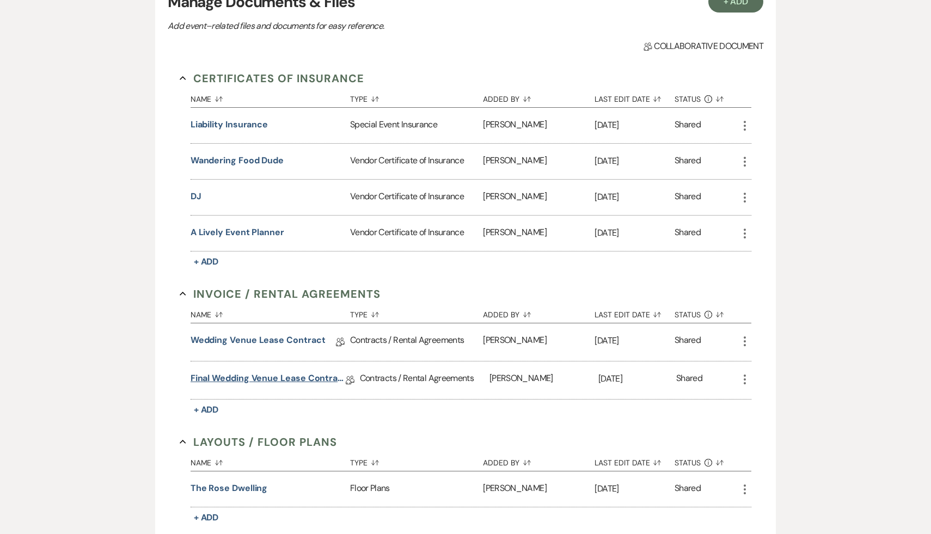
click at [284, 379] on link "Final Wedding Venue Lease Contract" at bounding box center [268, 380] width 155 height 17
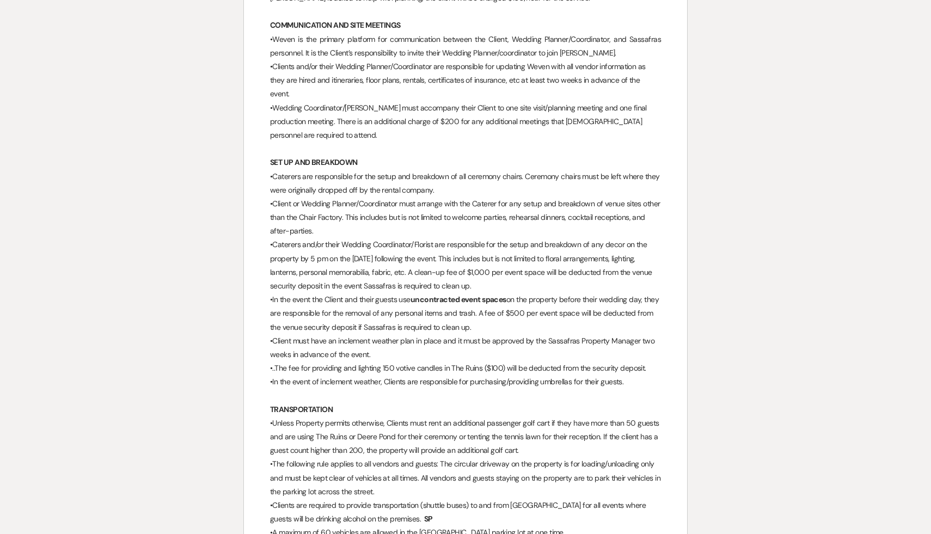
scroll to position [2384, 0]
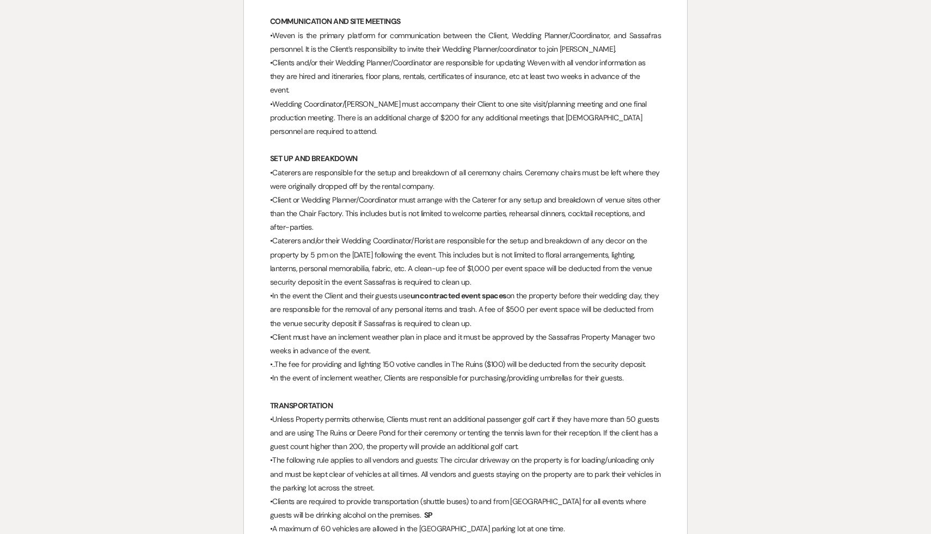
click at [445, 438] on p "•Unless Property permits otherwise, Clients must rent an additional passenger g…" at bounding box center [465, 433] width 391 height 41
drag, startPoint x: 519, startPoint y: 438, endPoint x: 384, endPoint y: 409, distance: 138.2
click at [384, 413] on p "•Unless Property permits otherwise, Clients must rent an additional passenger g…" at bounding box center [465, 433] width 391 height 41
copy p ", Clients must rent an additional passenger golf cart if they have more than 50…"
click at [427, 495] on p "•Clients are required to provide transportation (shuttle buses) to and from [GE…" at bounding box center [465, 508] width 391 height 27
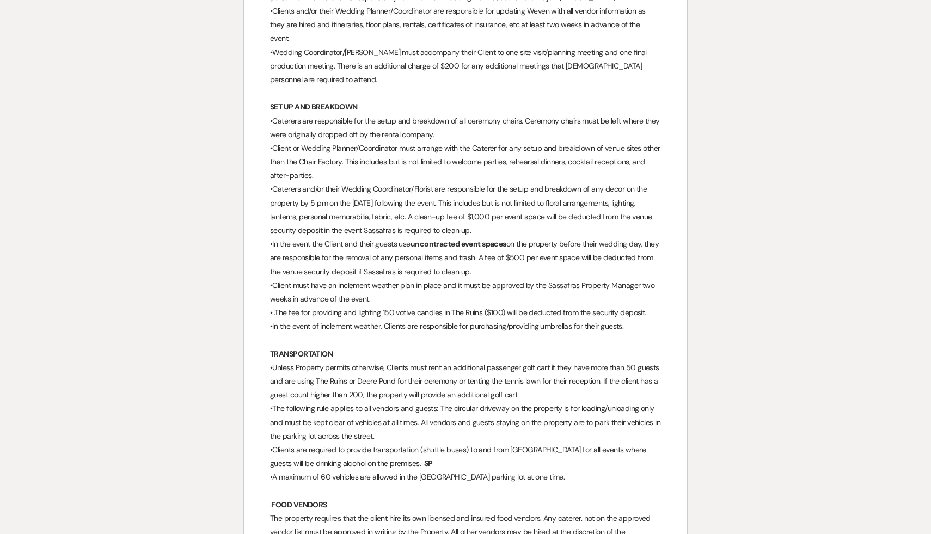
scroll to position [2466, 0]
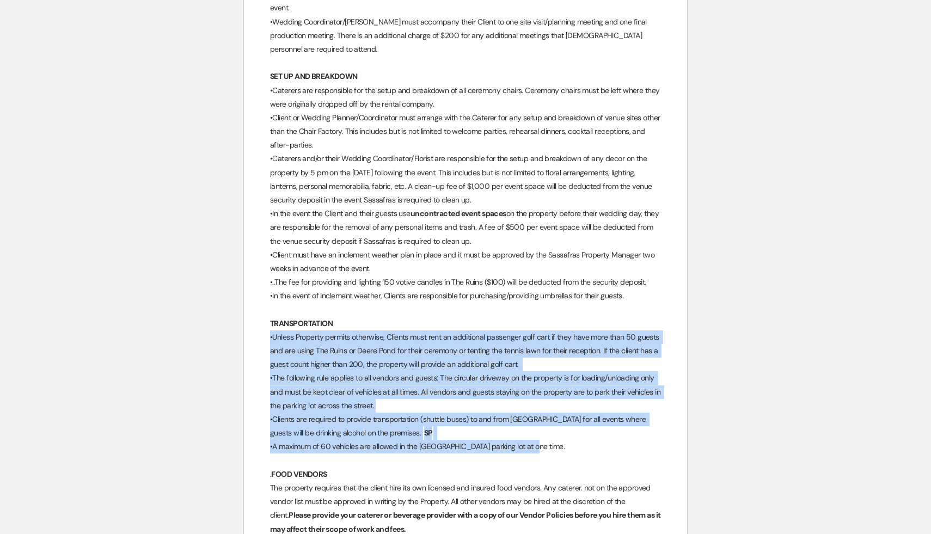
drag, startPoint x: 535, startPoint y: 433, endPoint x: 261, endPoint y: 326, distance: 294.0
copy div "•Unless Property permits otherwise, Clients must rent an additional passenger g…"
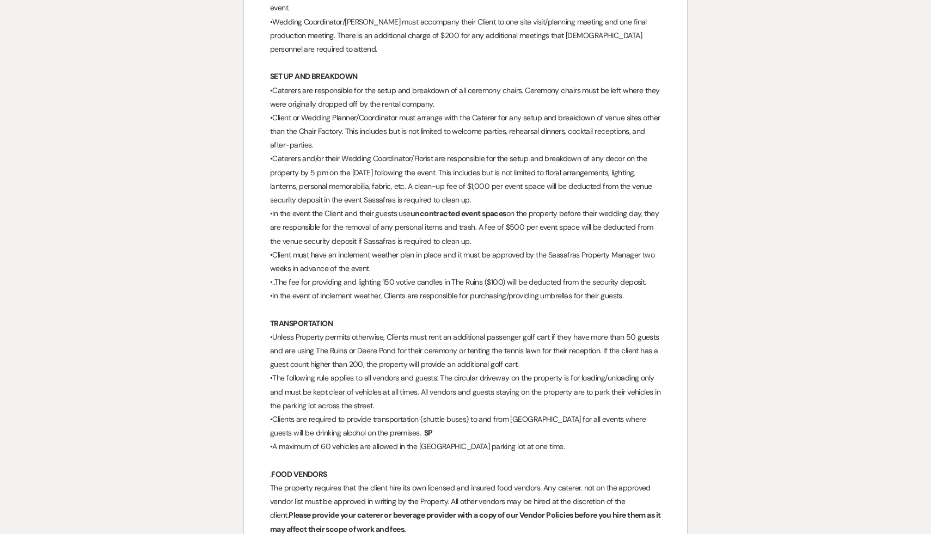
click at [305, 248] on p "•Client must have an inclement weather plan in place and it must be approved by…" at bounding box center [465, 261] width 391 height 27
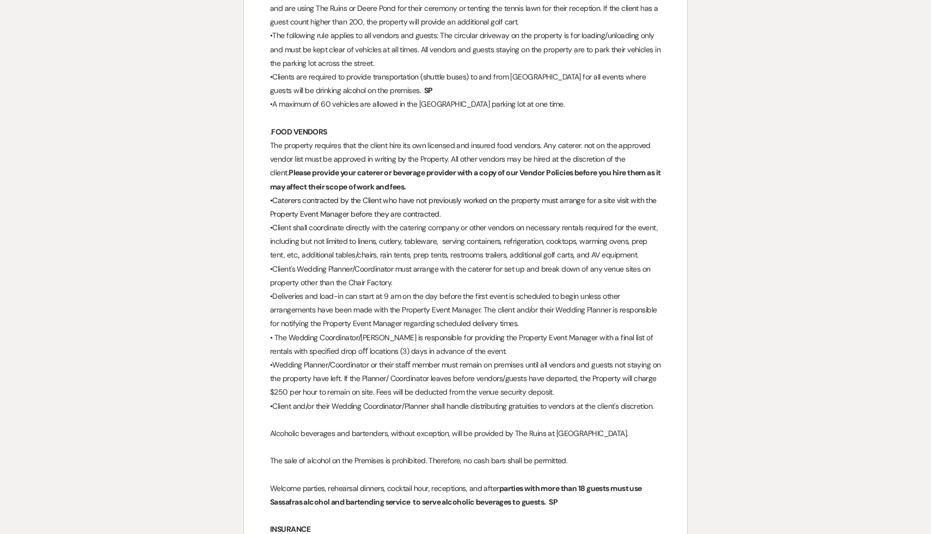
scroll to position [2827, 0]
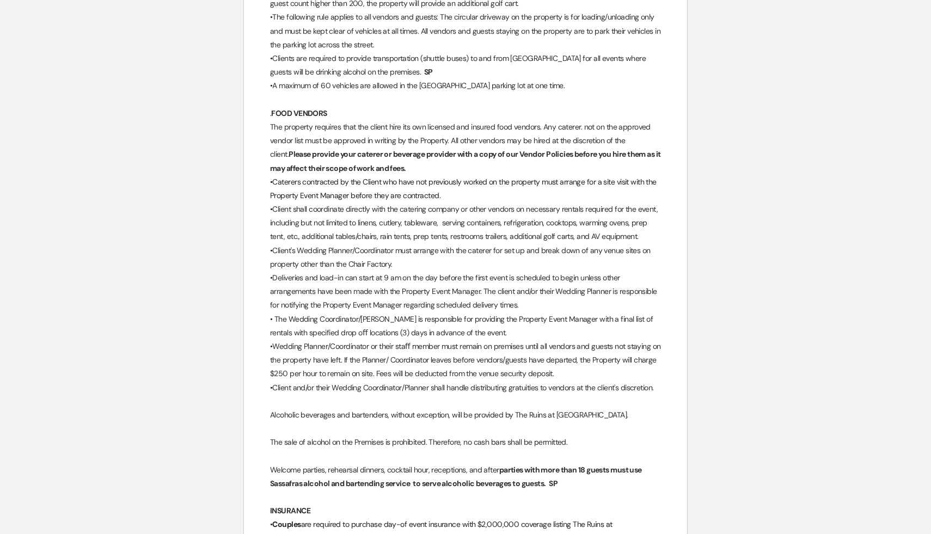
click at [397, 366] on p "•Wedding Planner/Coordinator or their staﬀ member must remain on premises until…" at bounding box center [465, 360] width 391 height 41
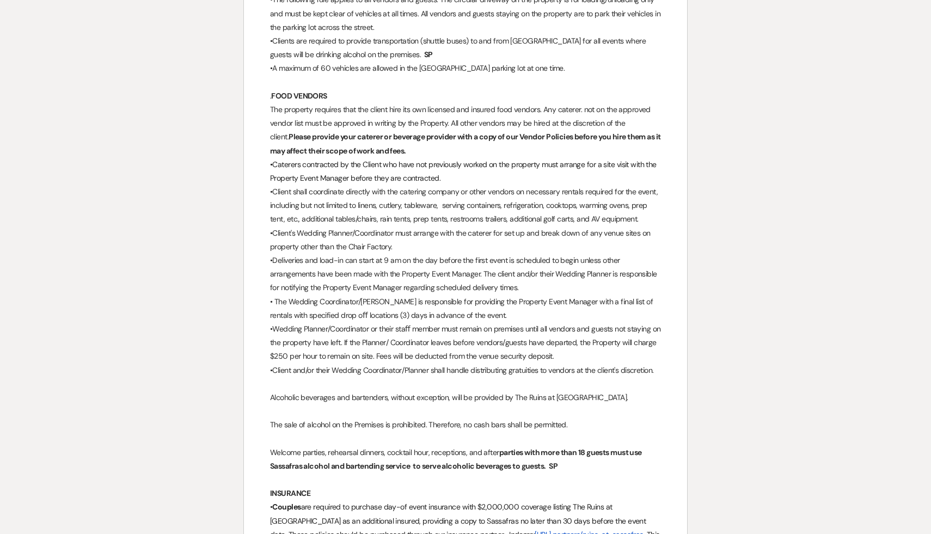
click at [320, 346] on p "•Wedding Planner/Coordinator or their staﬀ member must remain on premises until…" at bounding box center [465, 342] width 391 height 41
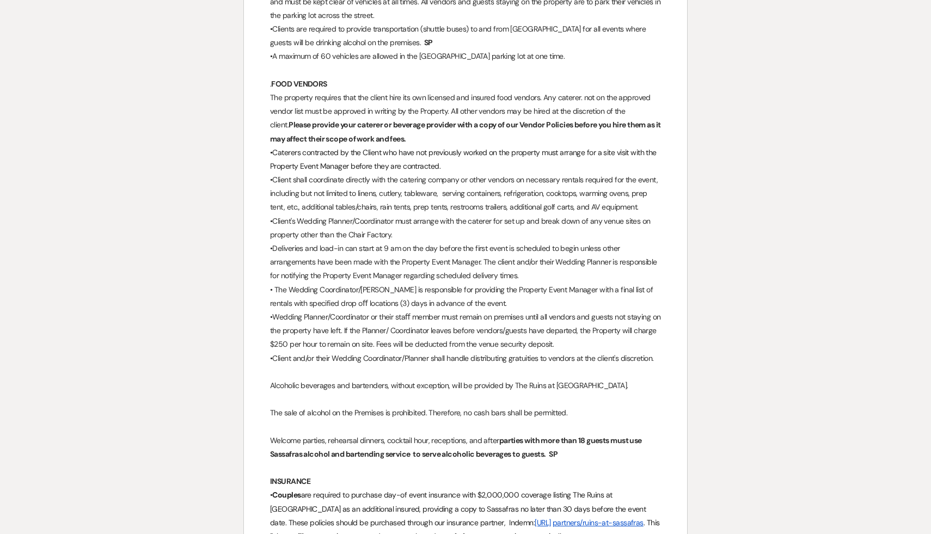
scroll to position [2857, 0]
click at [335, 337] on p "•Wedding Planner/Coordinator or their staﬀ member must remain on premises until…" at bounding box center [465, 329] width 391 height 41
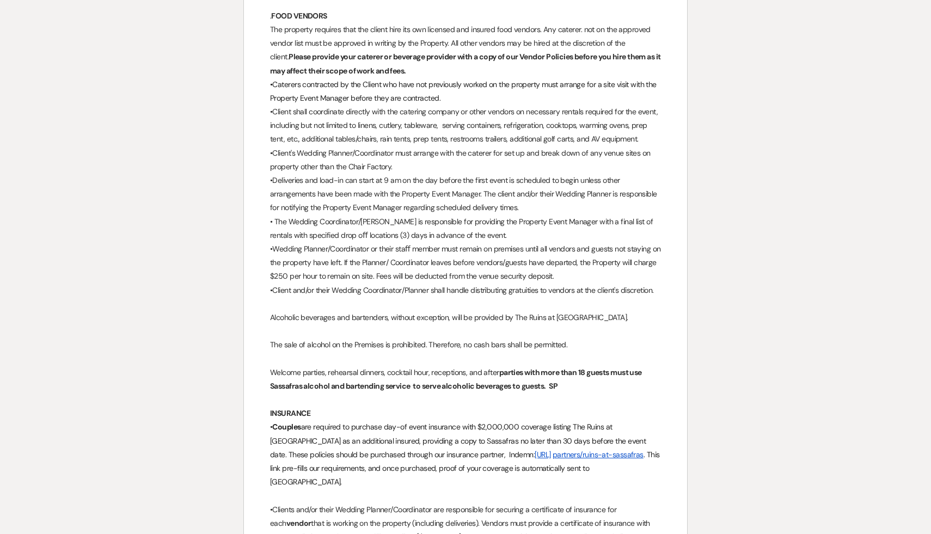
scroll to position [2926, 0]
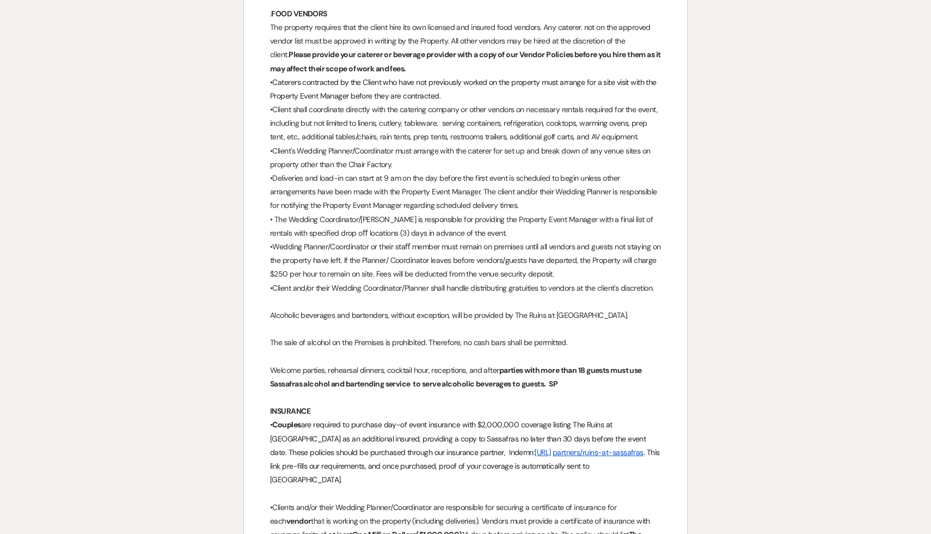
click at [370, 459] on p "• Couples are required to purchase day-of event insurance with $2,000,000 cover…" at bounding box center [465, 452] width 391 height 69
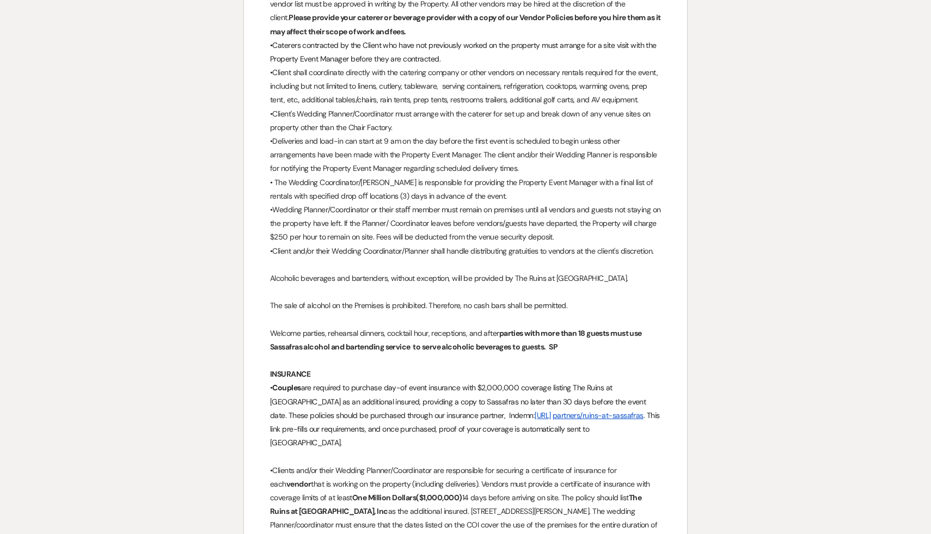
scroll to position [2965, 0]
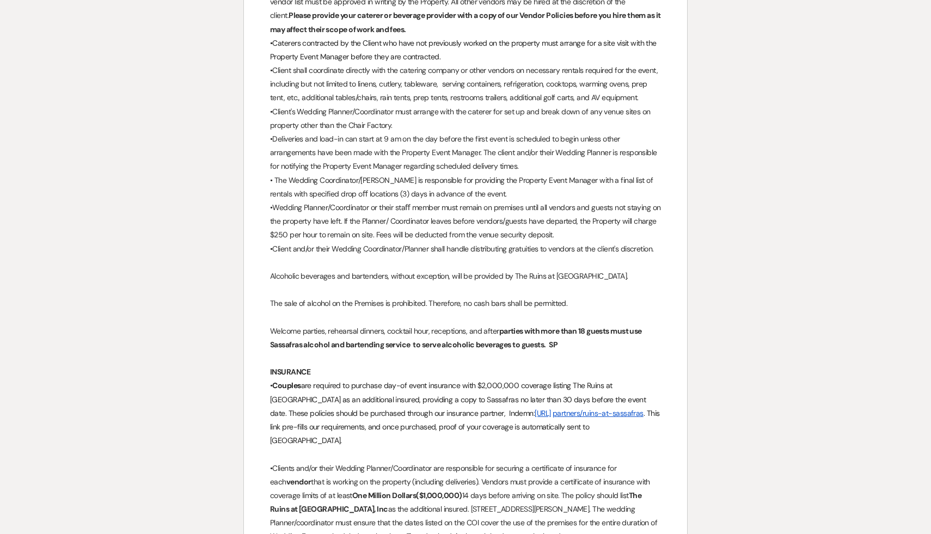
click at [302, 462] on p "•Clients and/or their Wedding Planner/Coordinator are responsible for securing …" at bounding box center [465, 503] width 391 height 82
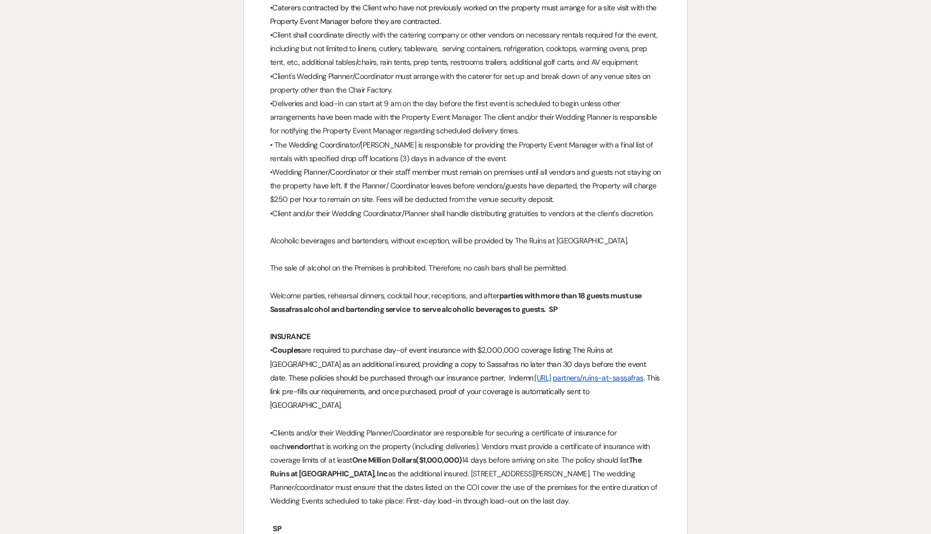
scroll to position [3002, 0]
click at [300, 425] on p "•Clients and/or their Wedding Planner/Coordinator are responsible for securing …" at bounding box center [465, 466] width 391 height 82
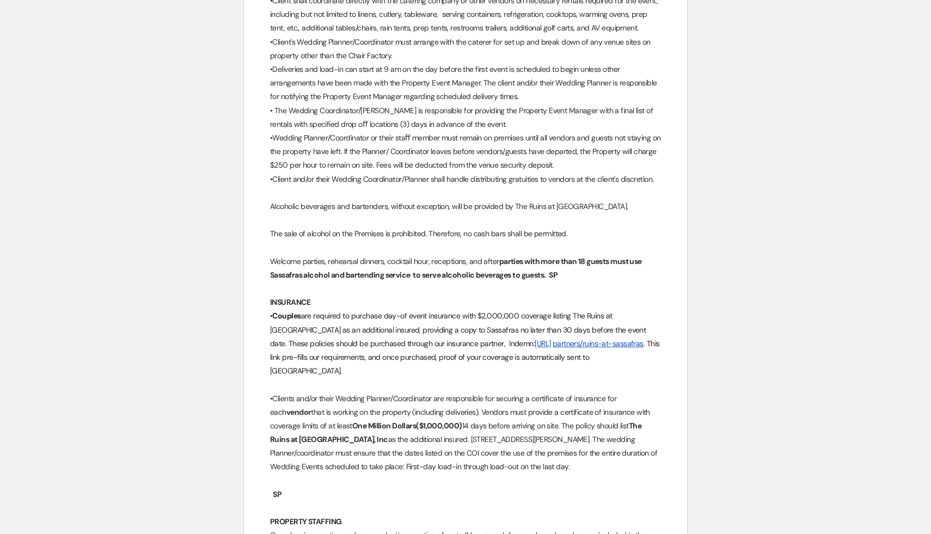
scroll to position [3036, 0]
click at [366, 473] on p at bounding box center [465, 480] width 391 height 14
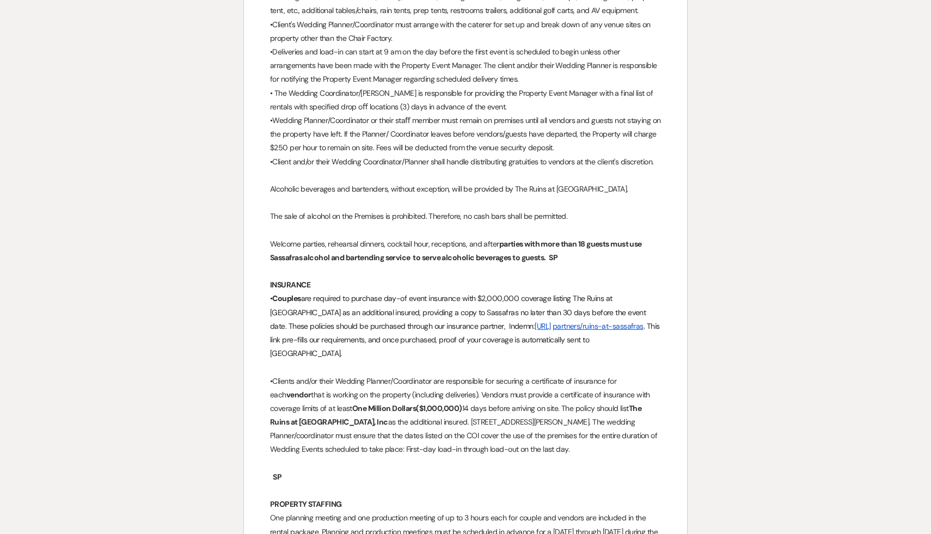
scroll to position [3055, 0]
click at [395, 482] on p at bounding box center [465, 489] width 391 height 14
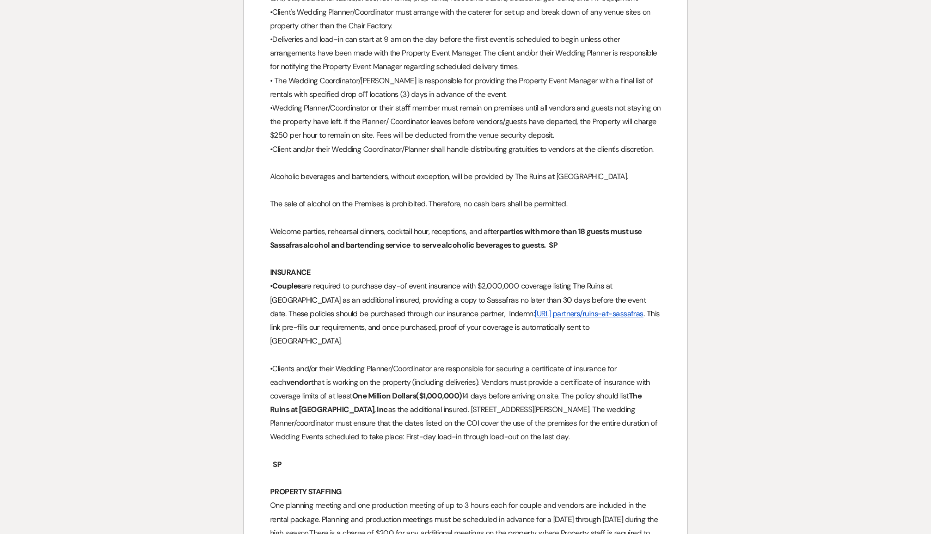
click at [395, 471] on p at bounding box center [465, 478] width 391 height 14
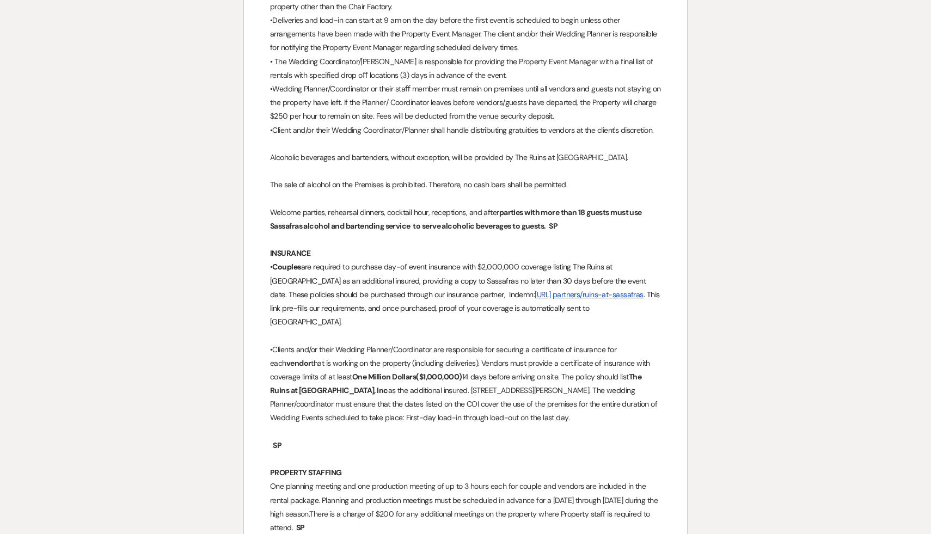
scroll to position [3088, 0]
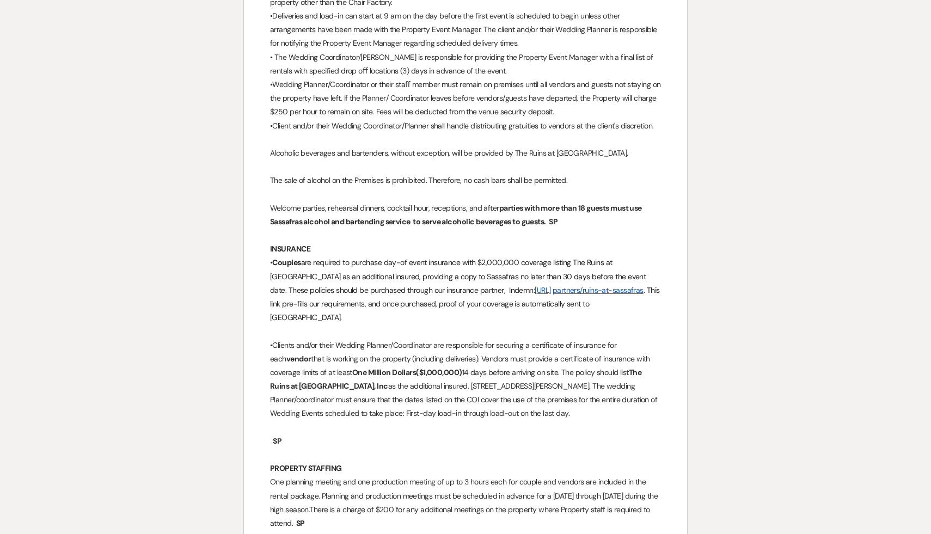
click at [395, 477] on span "One planning meeting and one production meeting of up to 3 hours each for coupl…" at bounding box center [465, 495] width 390 height 37
click at [427, 448] on p at bounding box center [465, 455] width 391 height 14
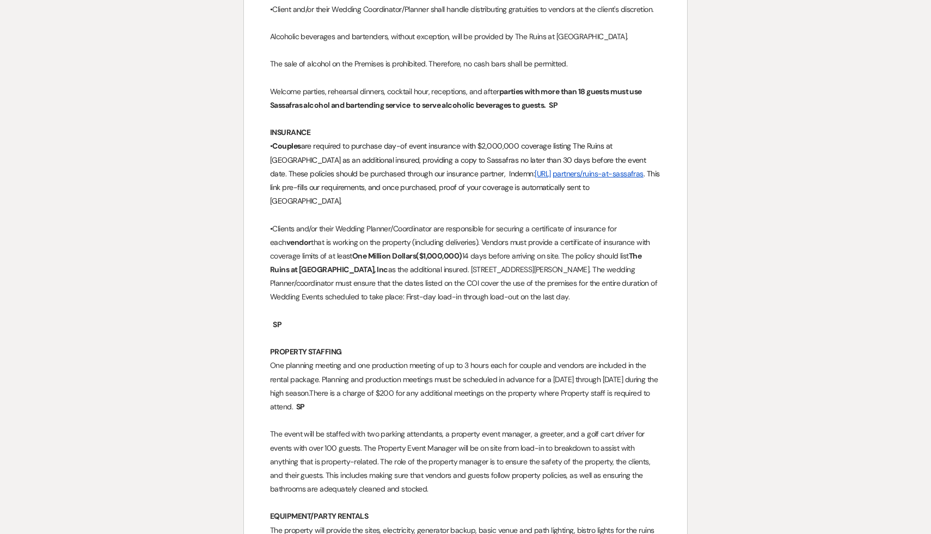
scroll to position [3196, 0]
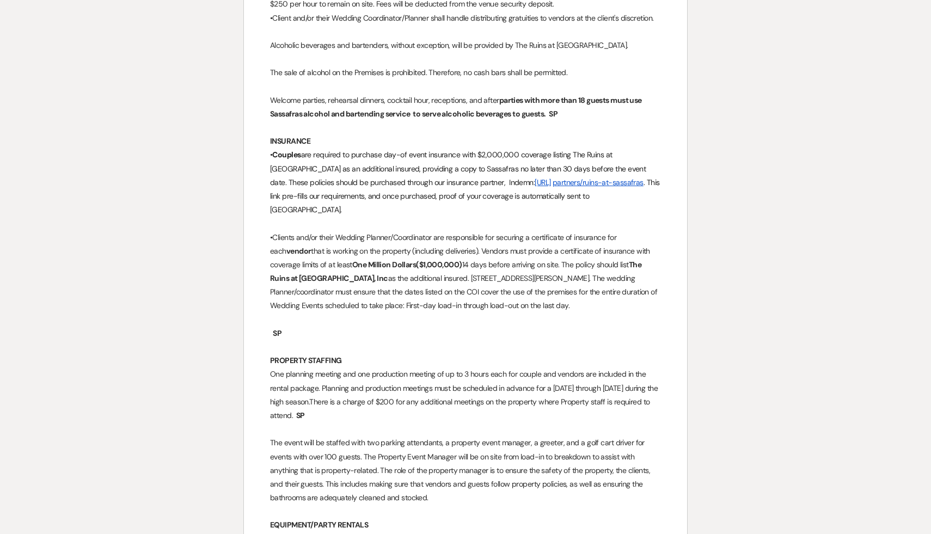
click at [414, 327] on p "﻿ SP ﻿" at bounding box center [465, 334] width 391 height 14
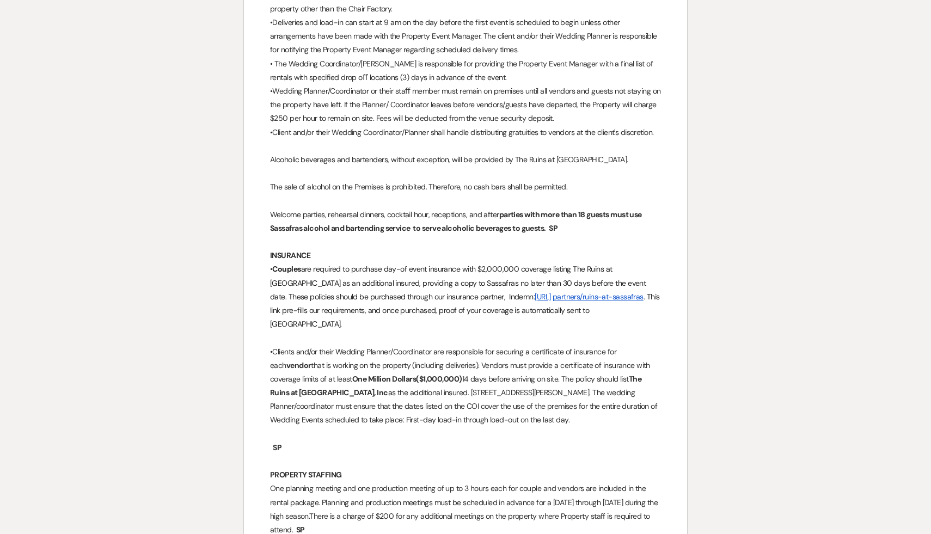
scroll to position [3074, 0]
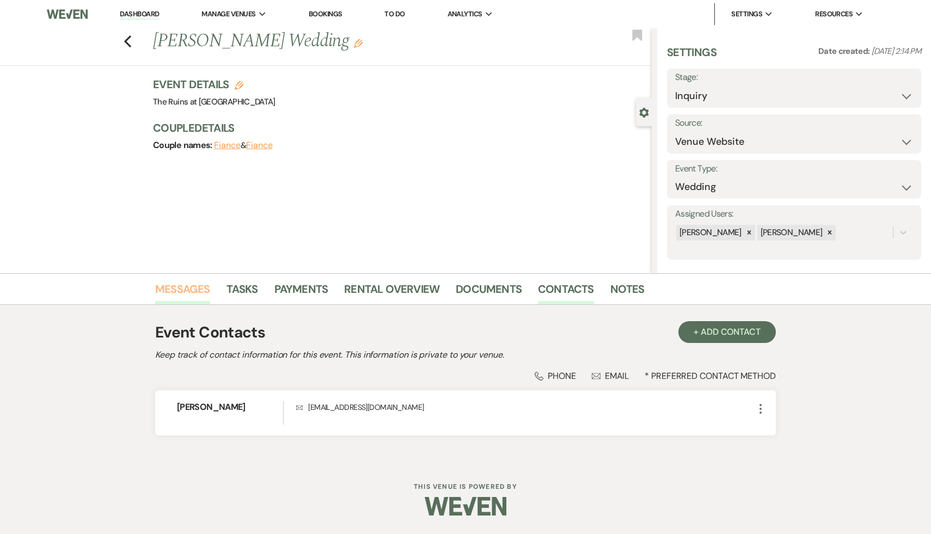
click at [173, 285] on link "Messages" at bounding box center [182, 292] width 55 height 24
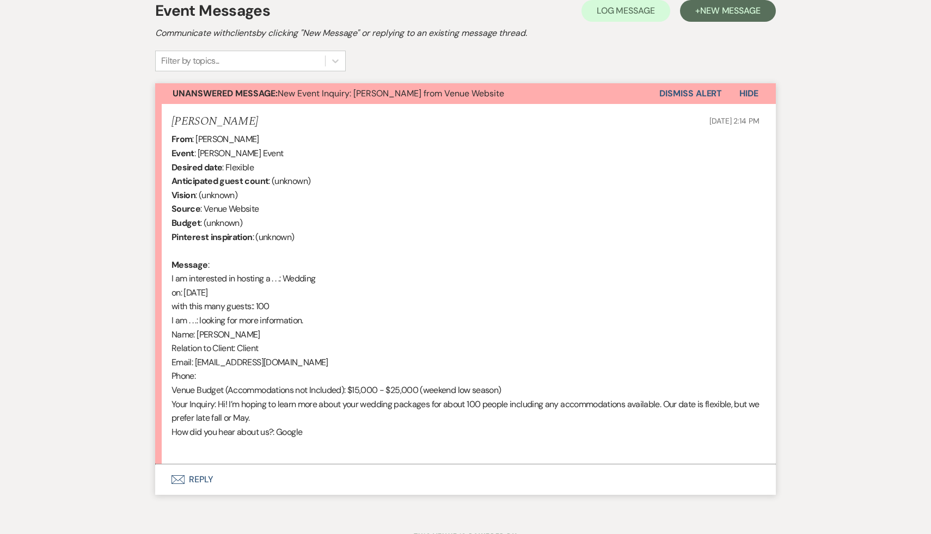
scroll to position [369, 0]
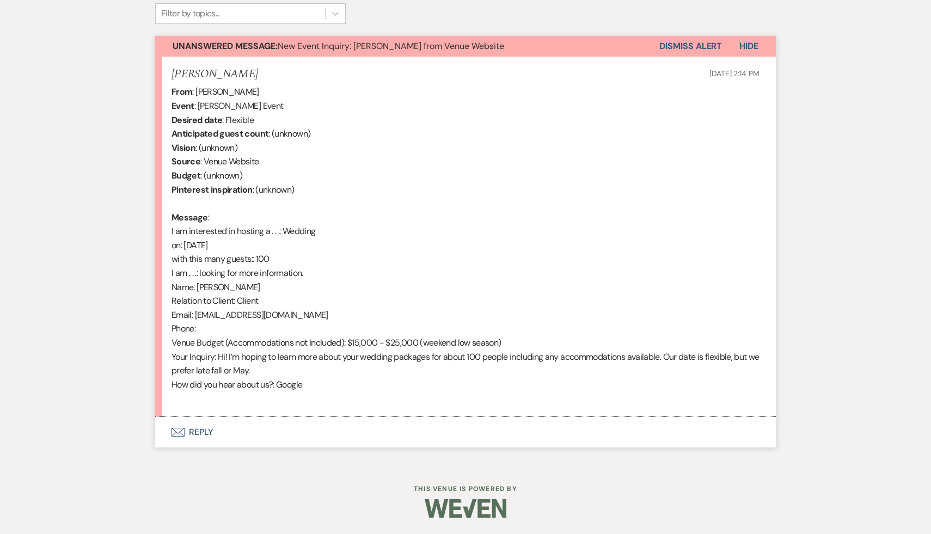
click at [201, 431] on button "Envelope Reply" at bounding box center [465, 432] width 621 height 30
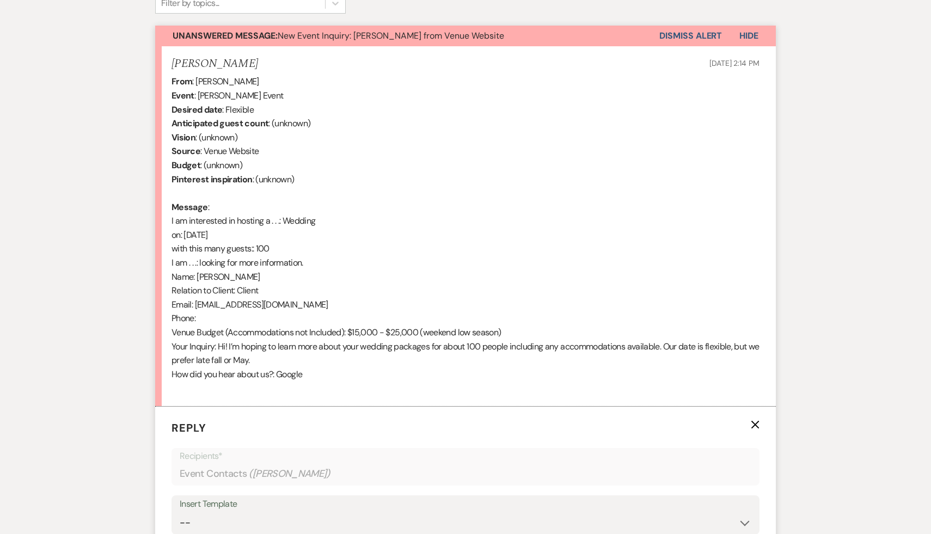
scroll to position [0, 0]
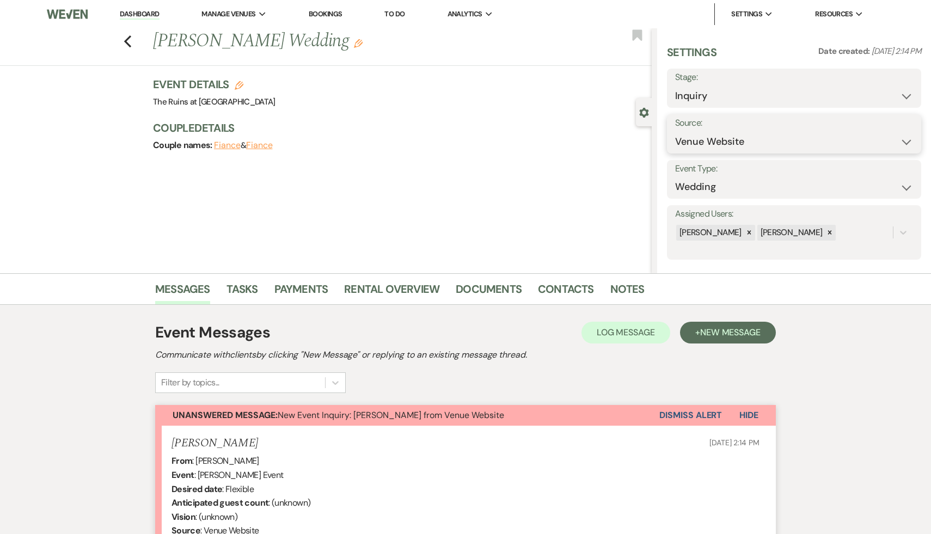
click at [906, 140] on select "Weven Venue Website Instagram Facebook Pinterest Google The Knot Wedding Wire H…" at bounding box center [794, 141] width 238 height 21
select select "6"
click at [675, 131] on select "Weven Venue Website Instagram Facebook Pinterest Google The Knot Wedding Wire H…" at bounding box center [794, 141] width 238 height 21
click at [884, 133] on button "Save" at bounding box center [886, 134] width 69 height 22
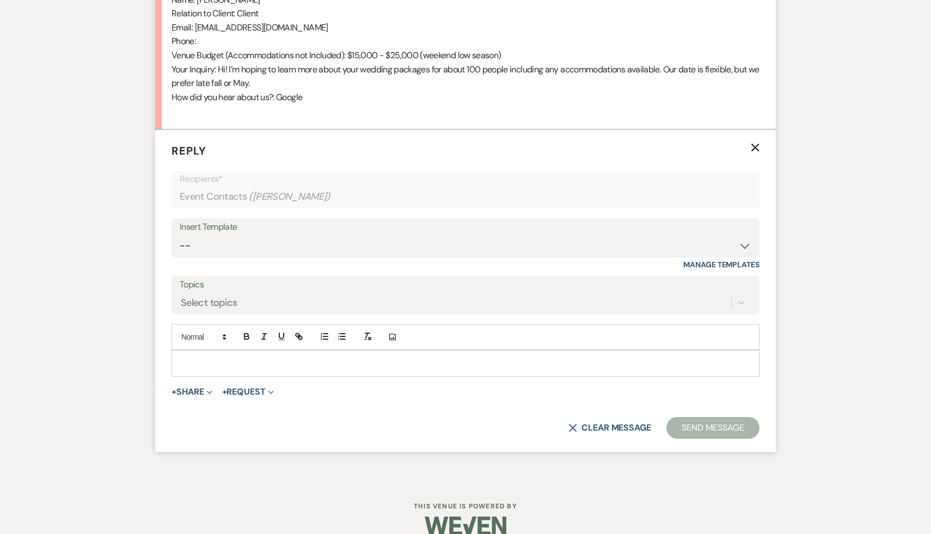
scroll to position [673, 0]
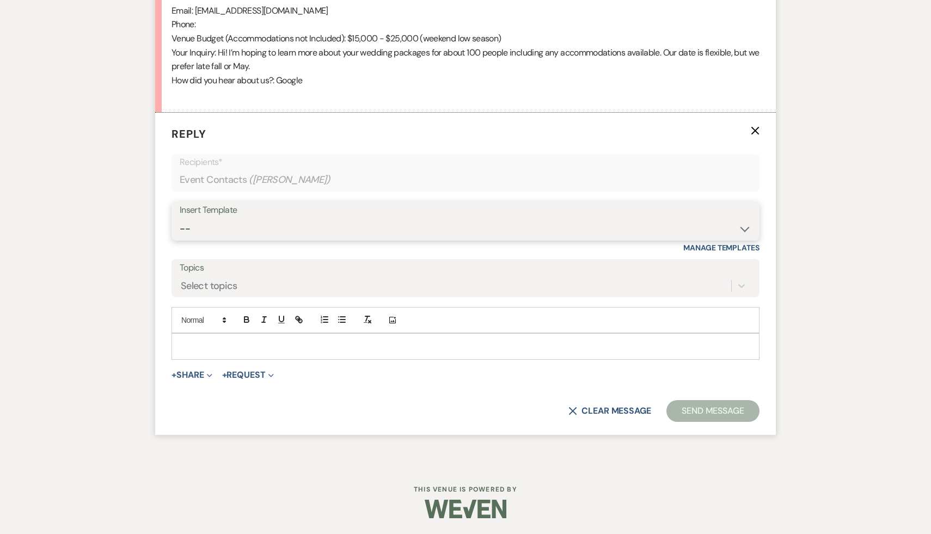
click at [745, 226] on select "-- Weven Planning Portal Introduction (Booked Events) Initial Inquiry Response …" at bounding box center [466, 228] width 572 height 21
select select "566"
click at [180, 218] on select "-- Weven Planning Portal Introduction (Booked Events) Initial Inquiry Response …" at bounding box center [466, 228] width 572 height 21
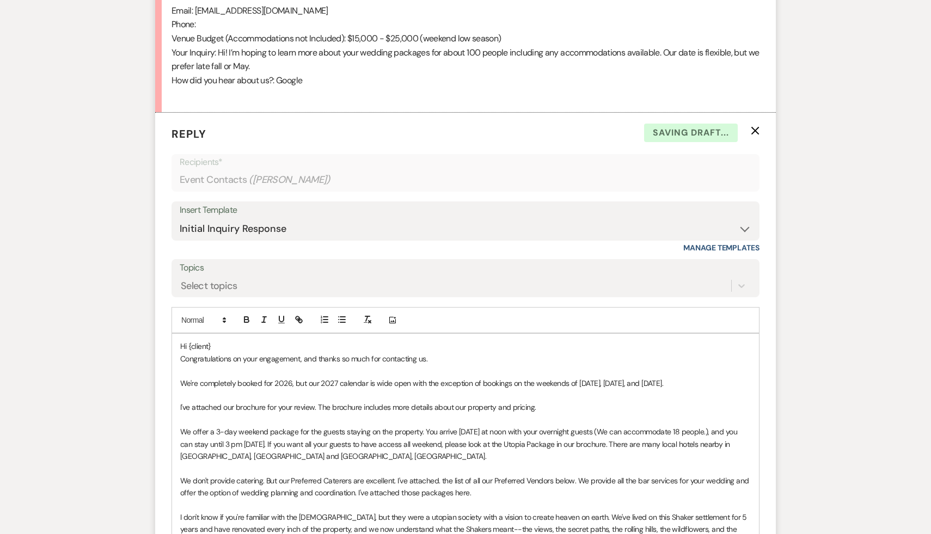
click at [226, 348] on p "Hi {client}" at bounding box center [465, 346] width 570 height 12
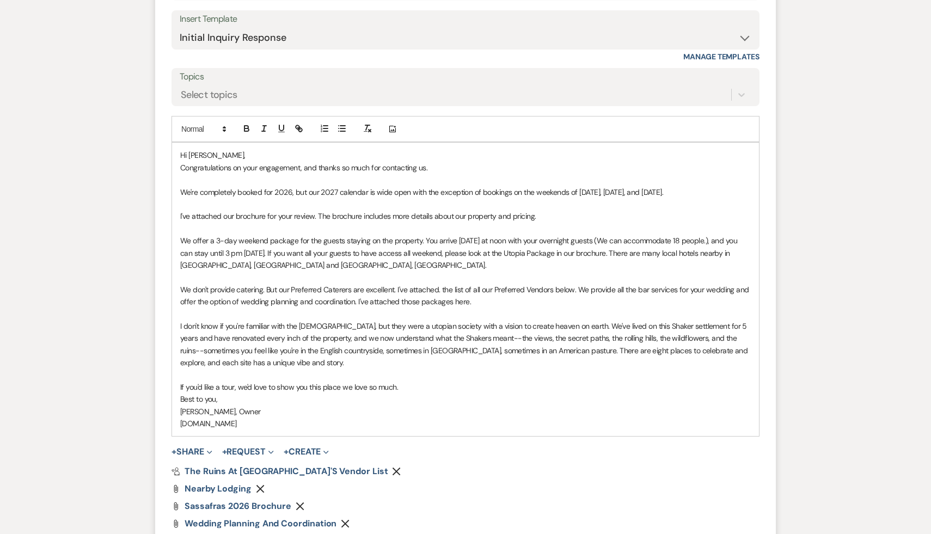
scroll to position [1029, 0]
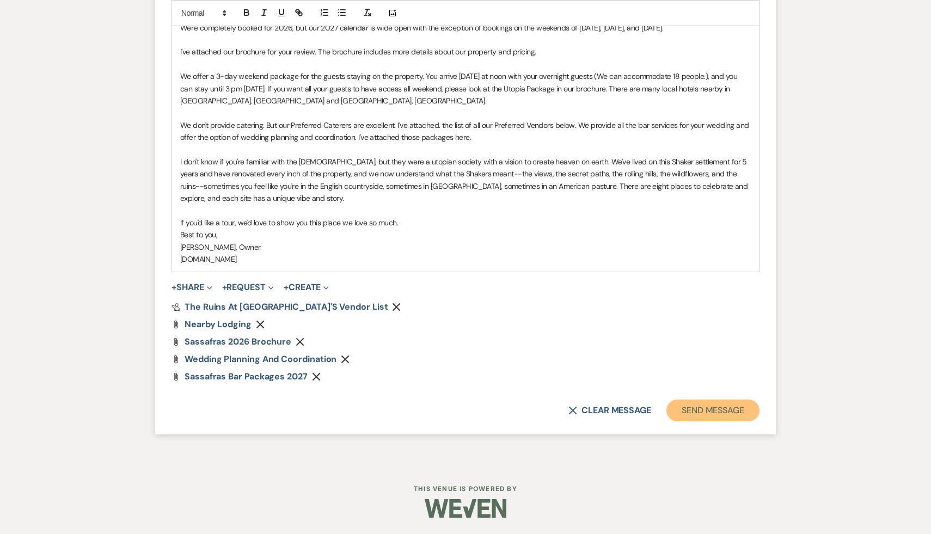
click at [721, 412] on button "Send Message" at bounding box center [712, 411] width 93 height 22
